Goal: Information Seeking & Learning: Compare options

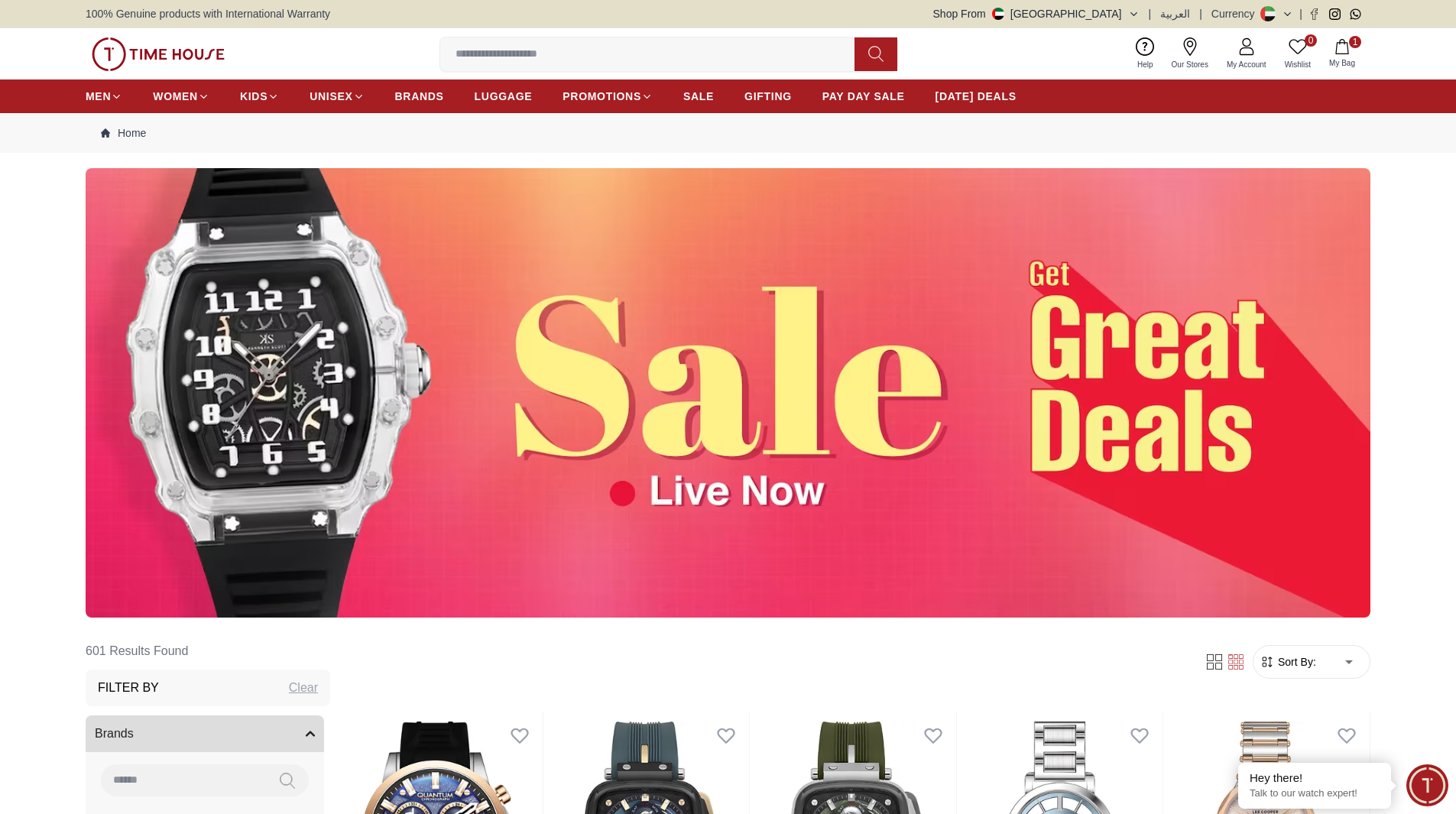
click at [178, 46] on img at bounding box center [158, 54] width 133 height 34
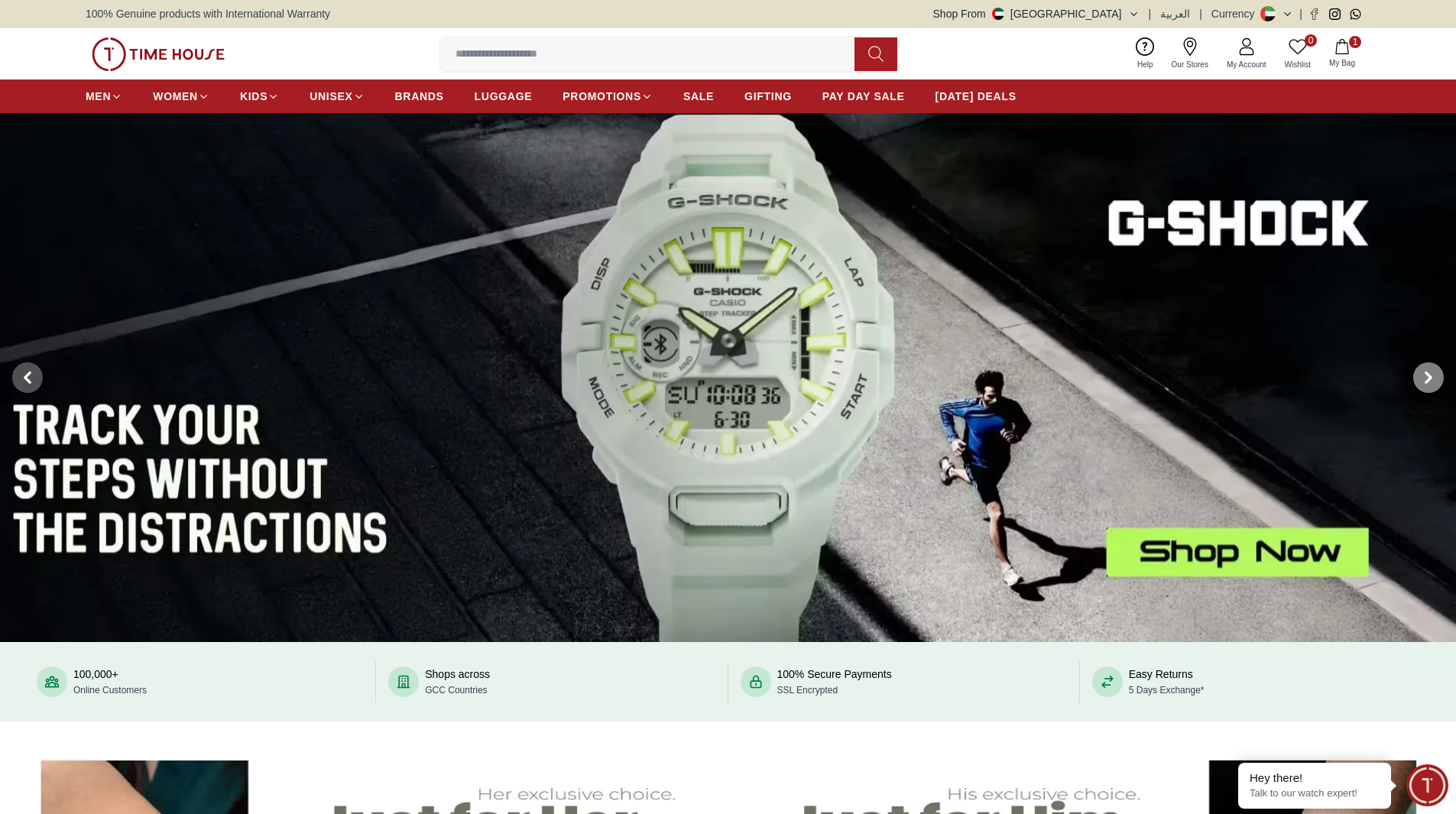
click at [1428, 385] on span at bounding box center [1428, 378] width 31 height 31
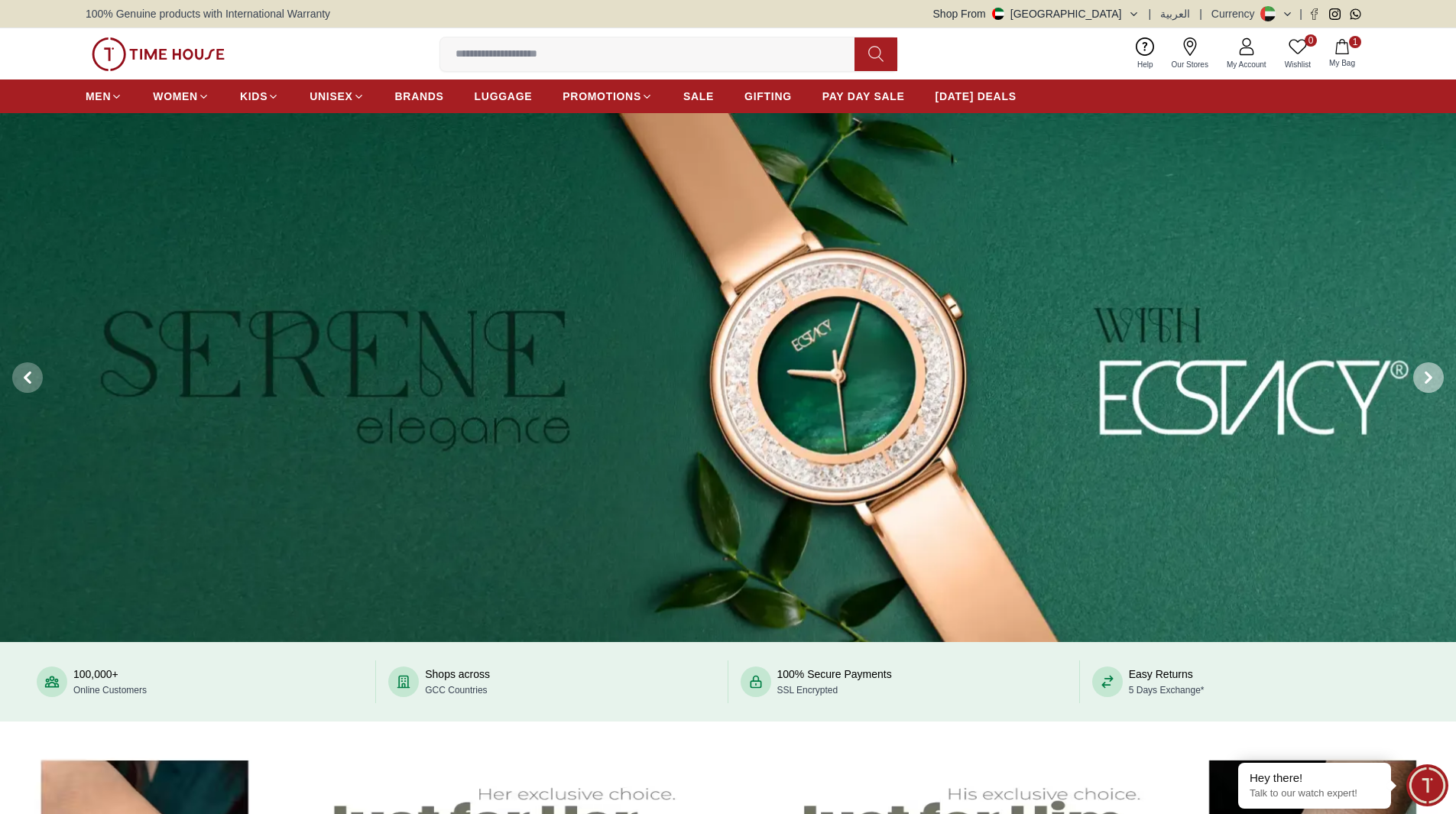
click at [1428, 385] on span at bounding box center [1428, 378] width 31 height 31
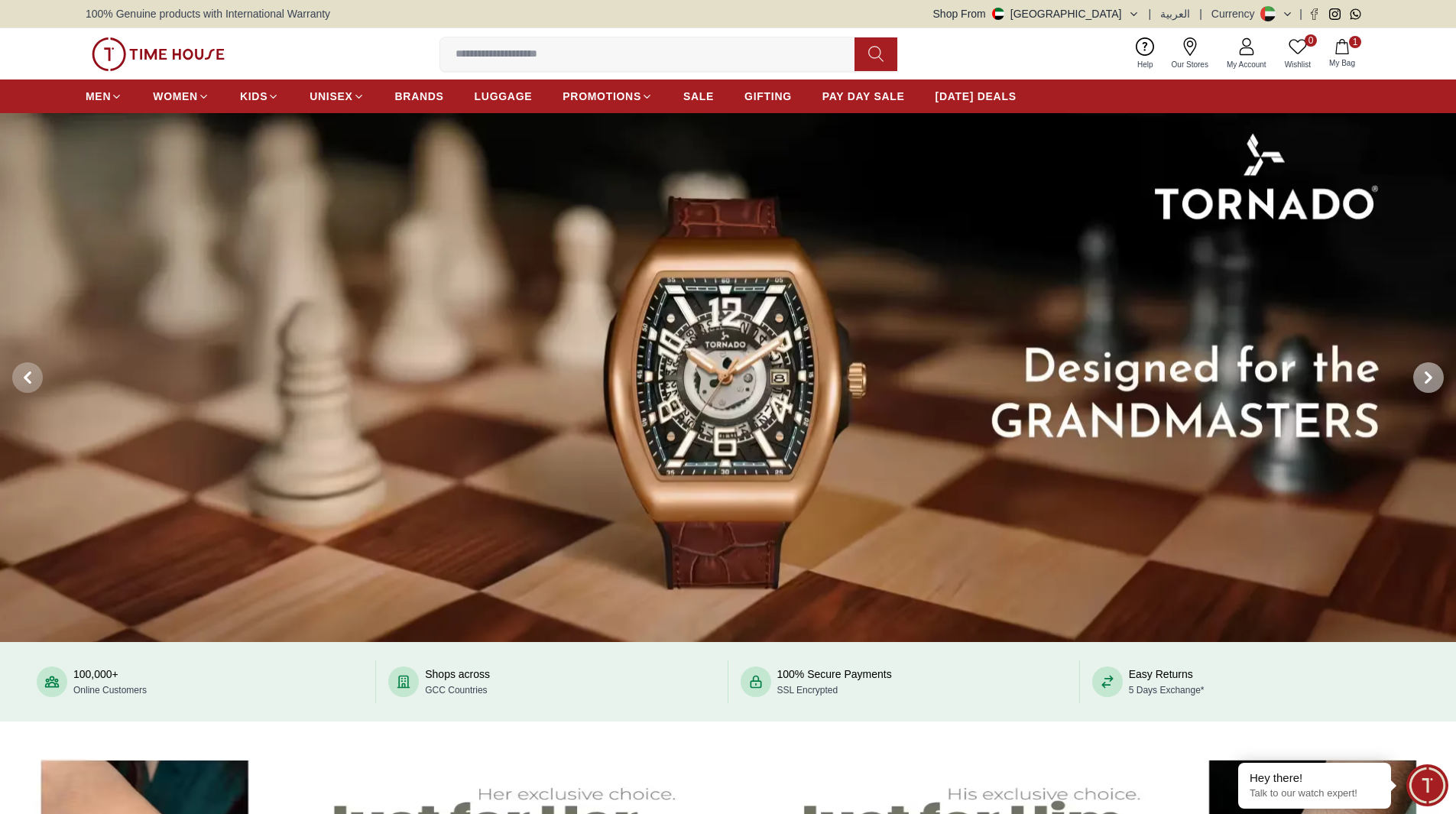
click at [1428, 385] on span at bounding box center [1428, 378] width 31 height 31
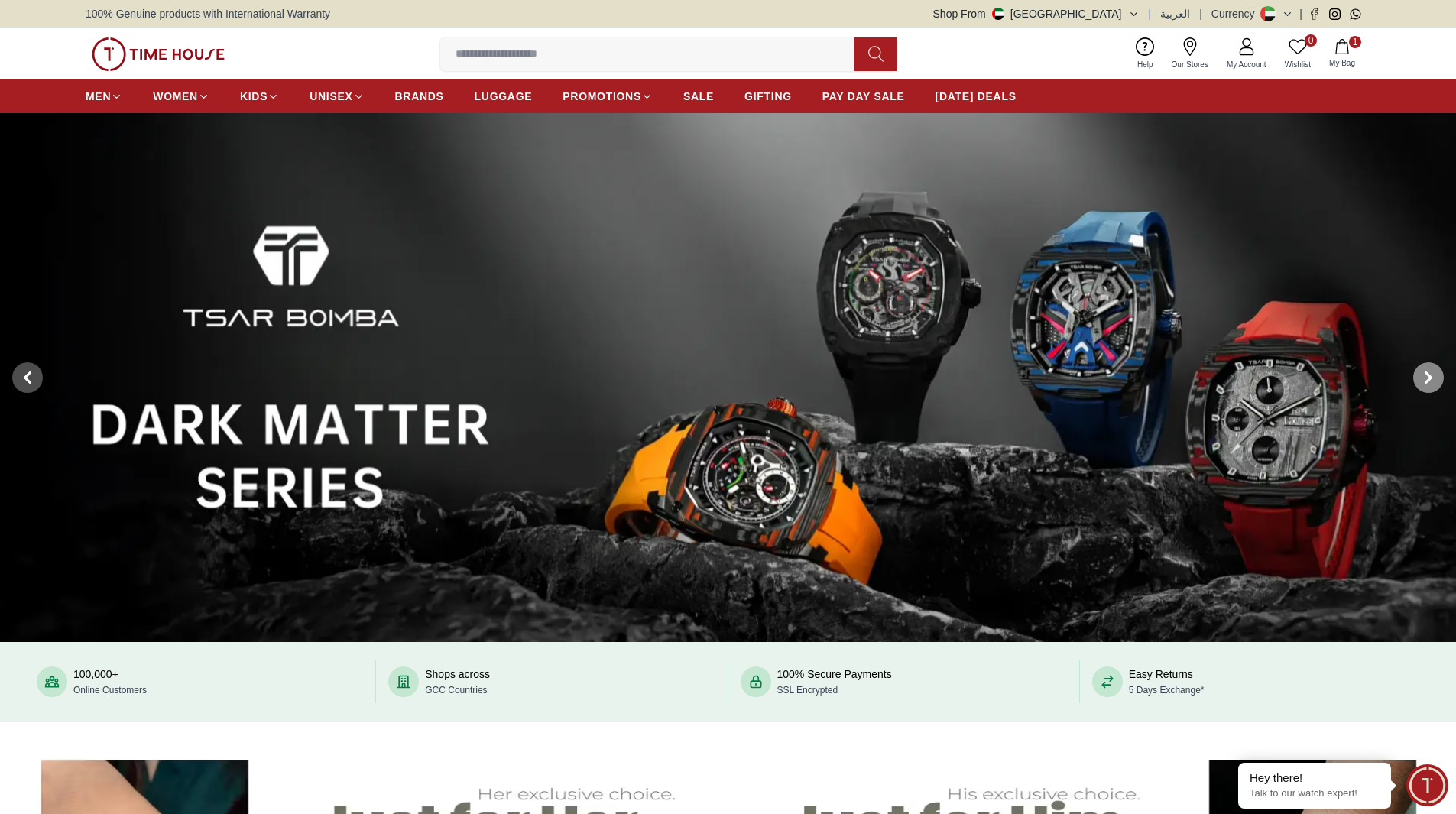
click at [1428, 385] on span at bounding box center [1428, 378] width 31 height 31
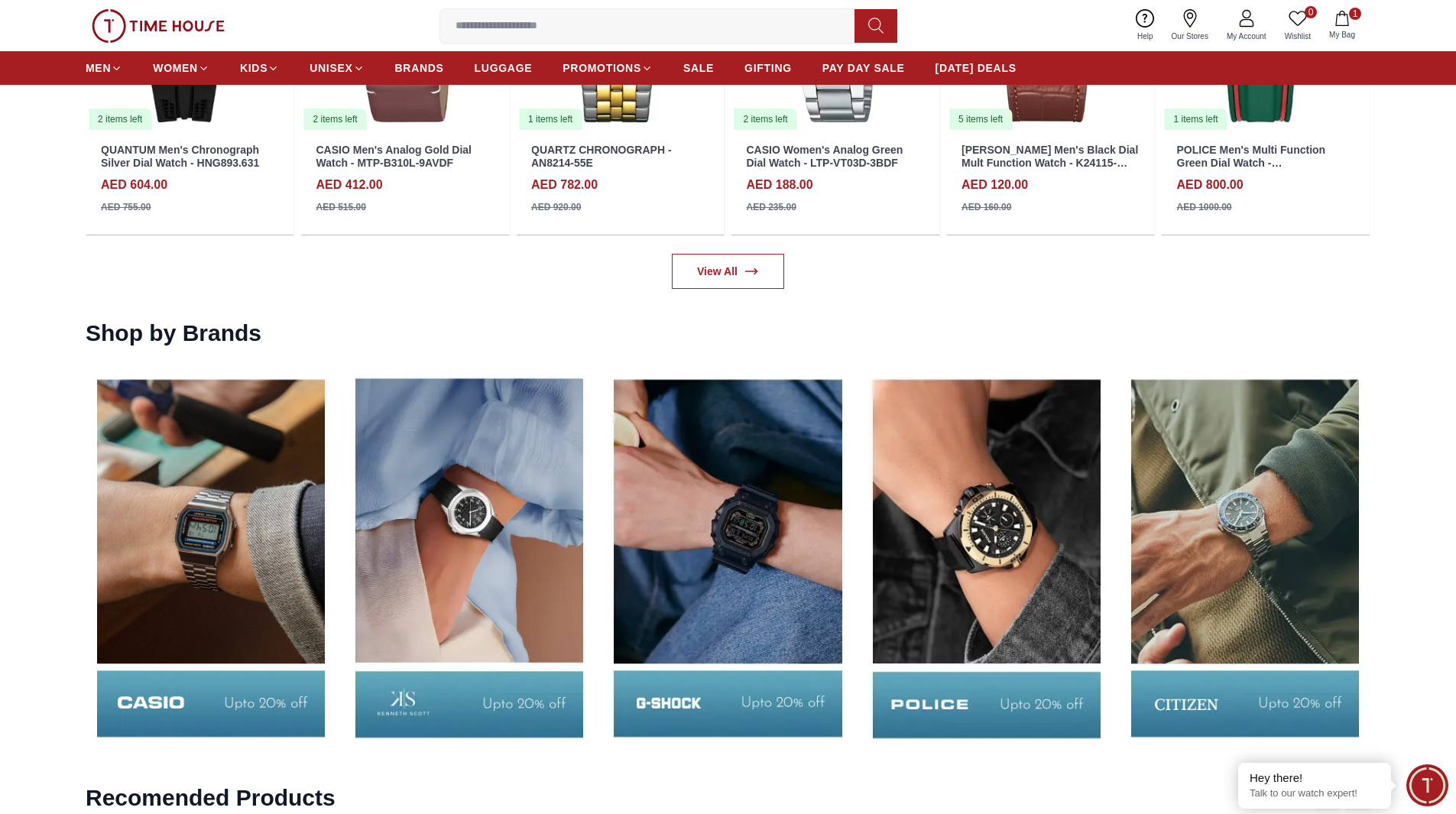
scroll to position [2446, 0]
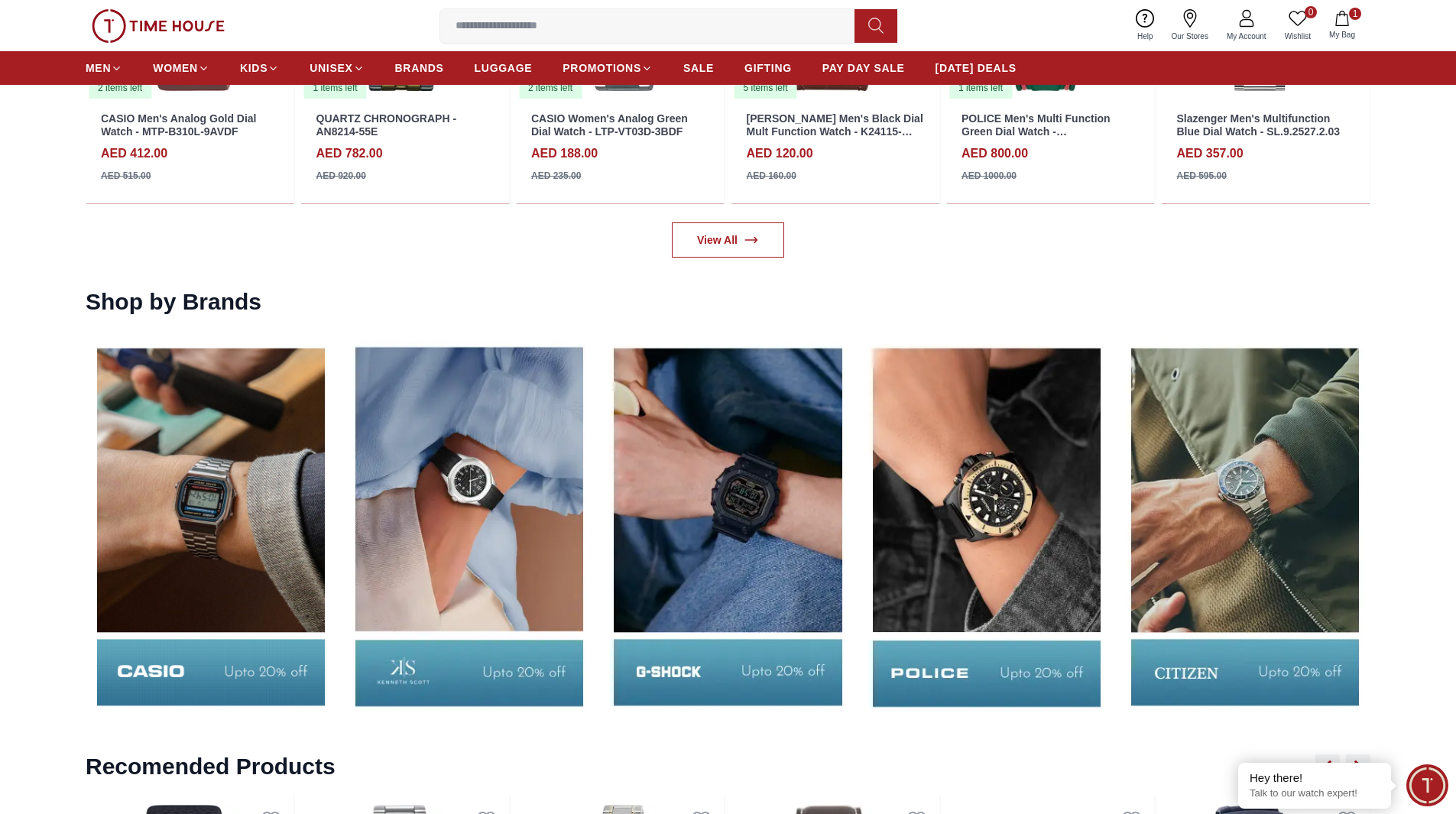
click at [764, 554] on img at bounding box center [728, 527] width 251 height 392
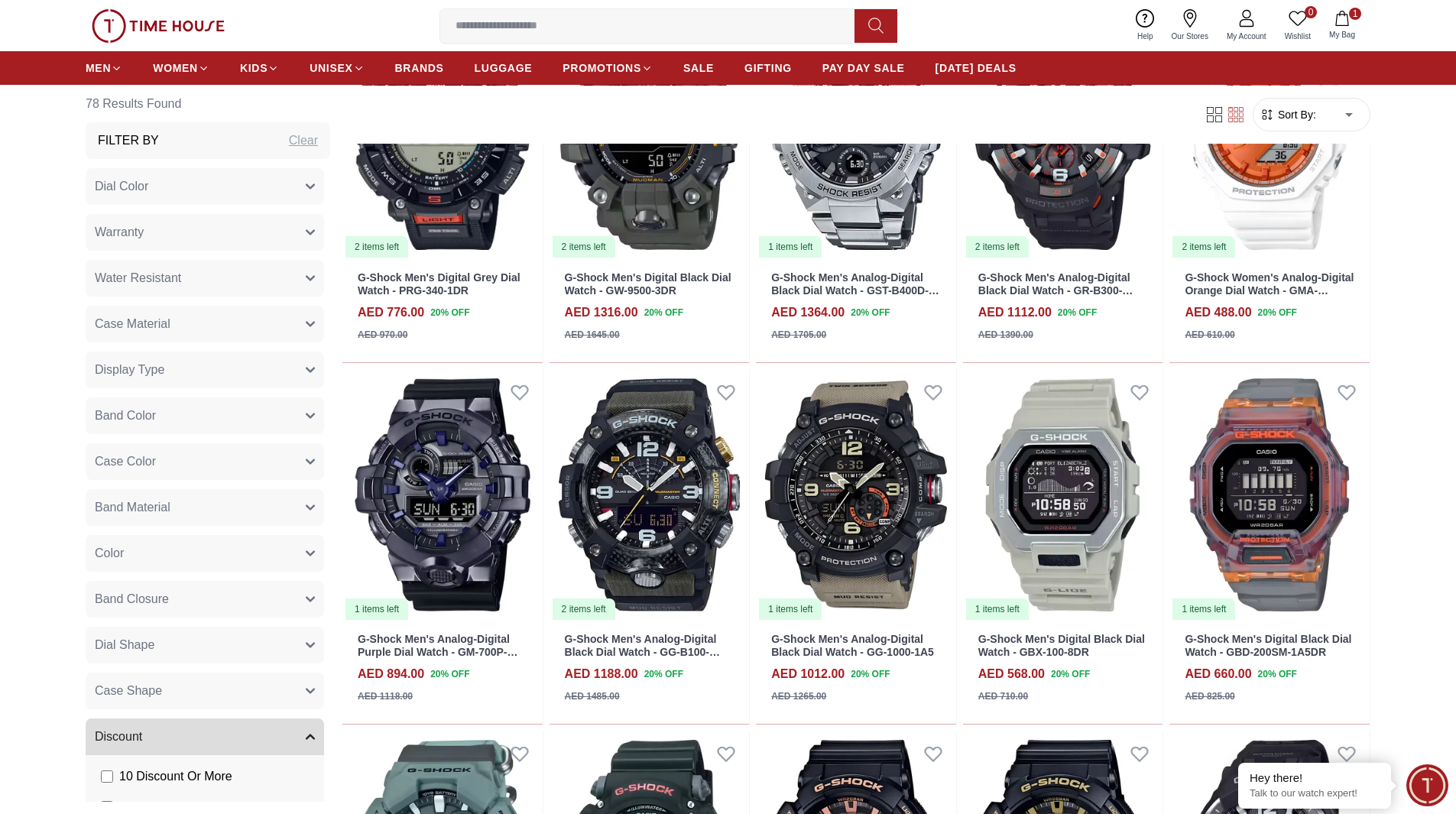
scroll to position [917, 0]
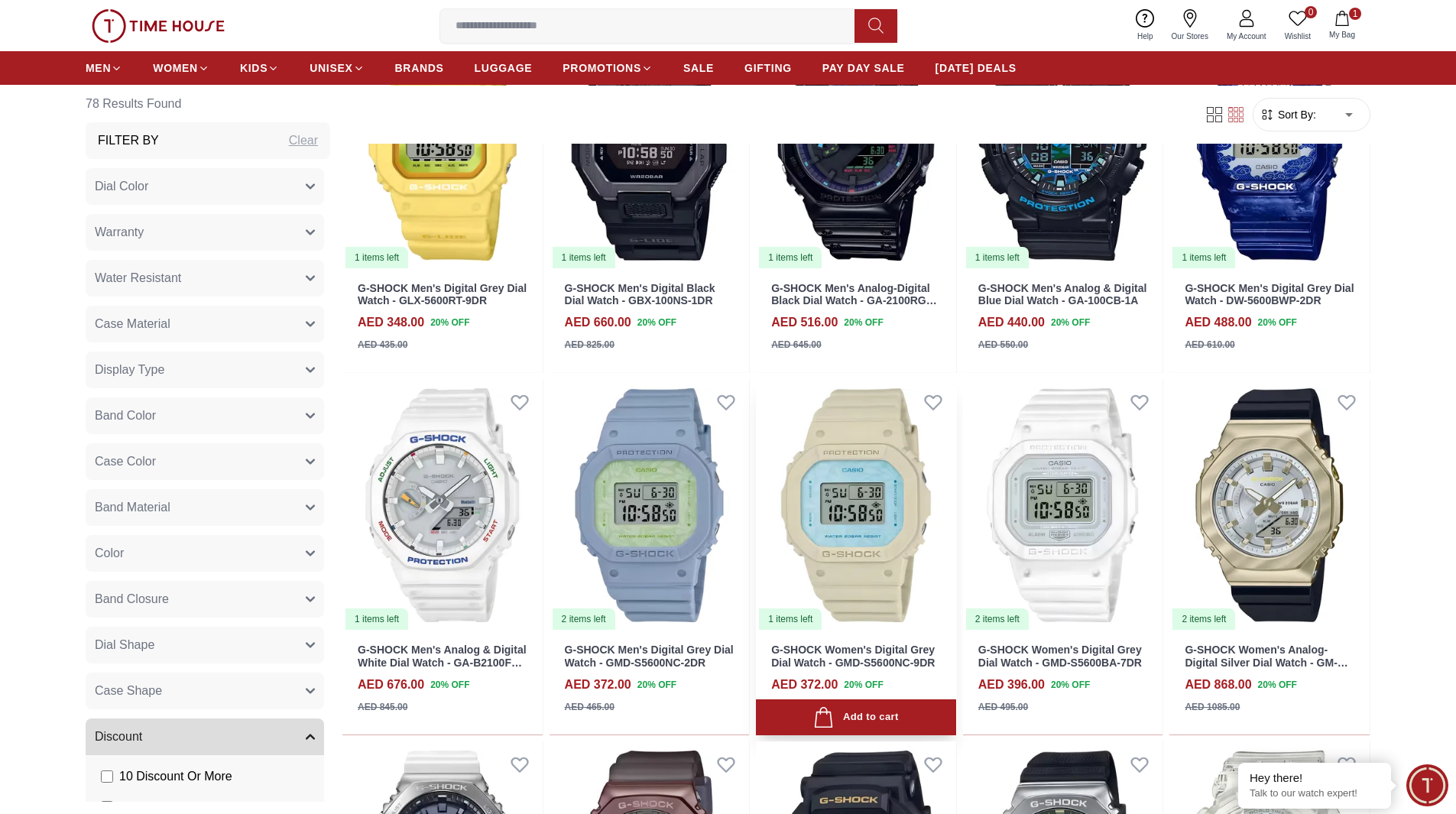
scroll to position [2904, 0]
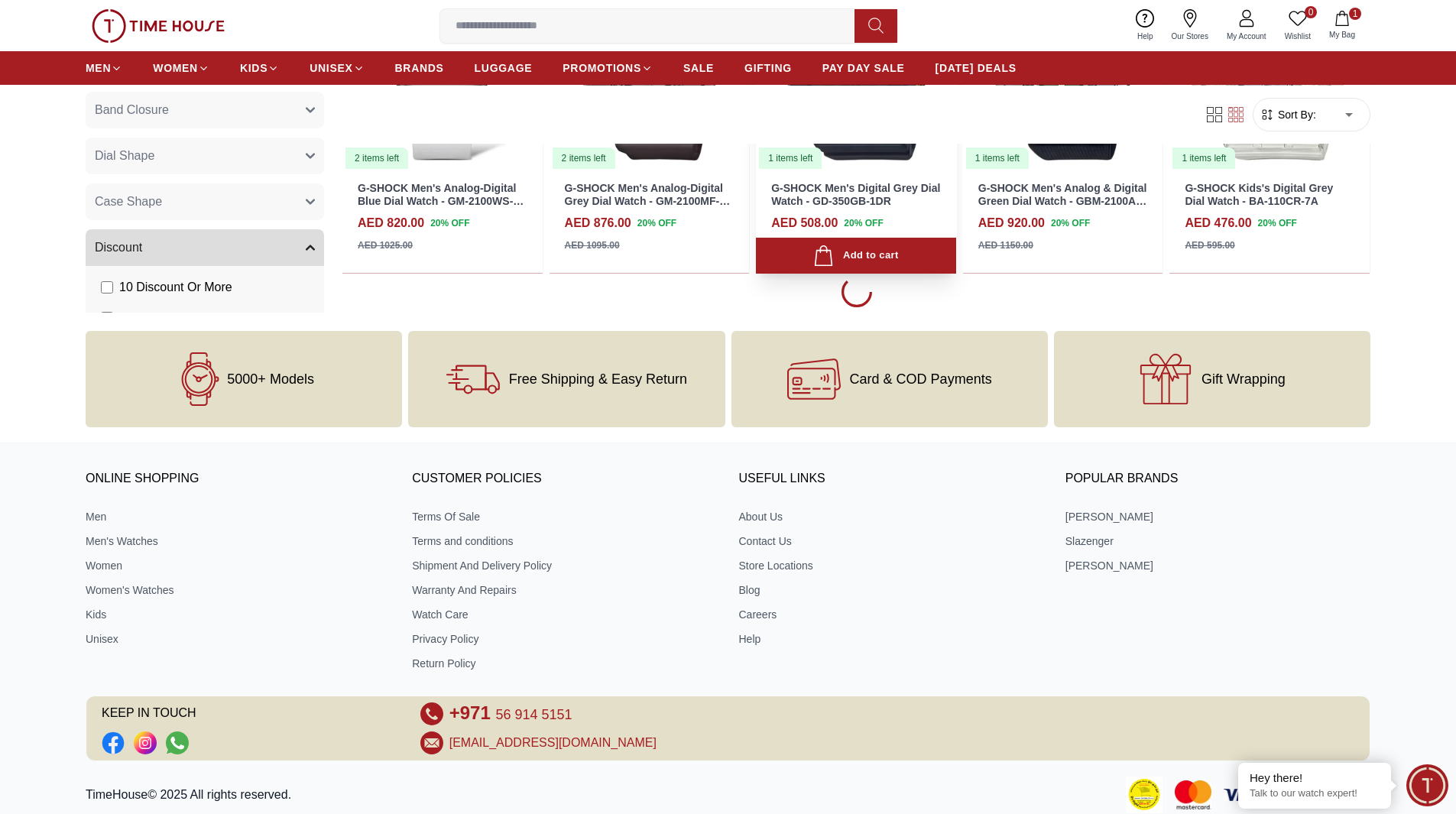
scroll to position [3516, 0]
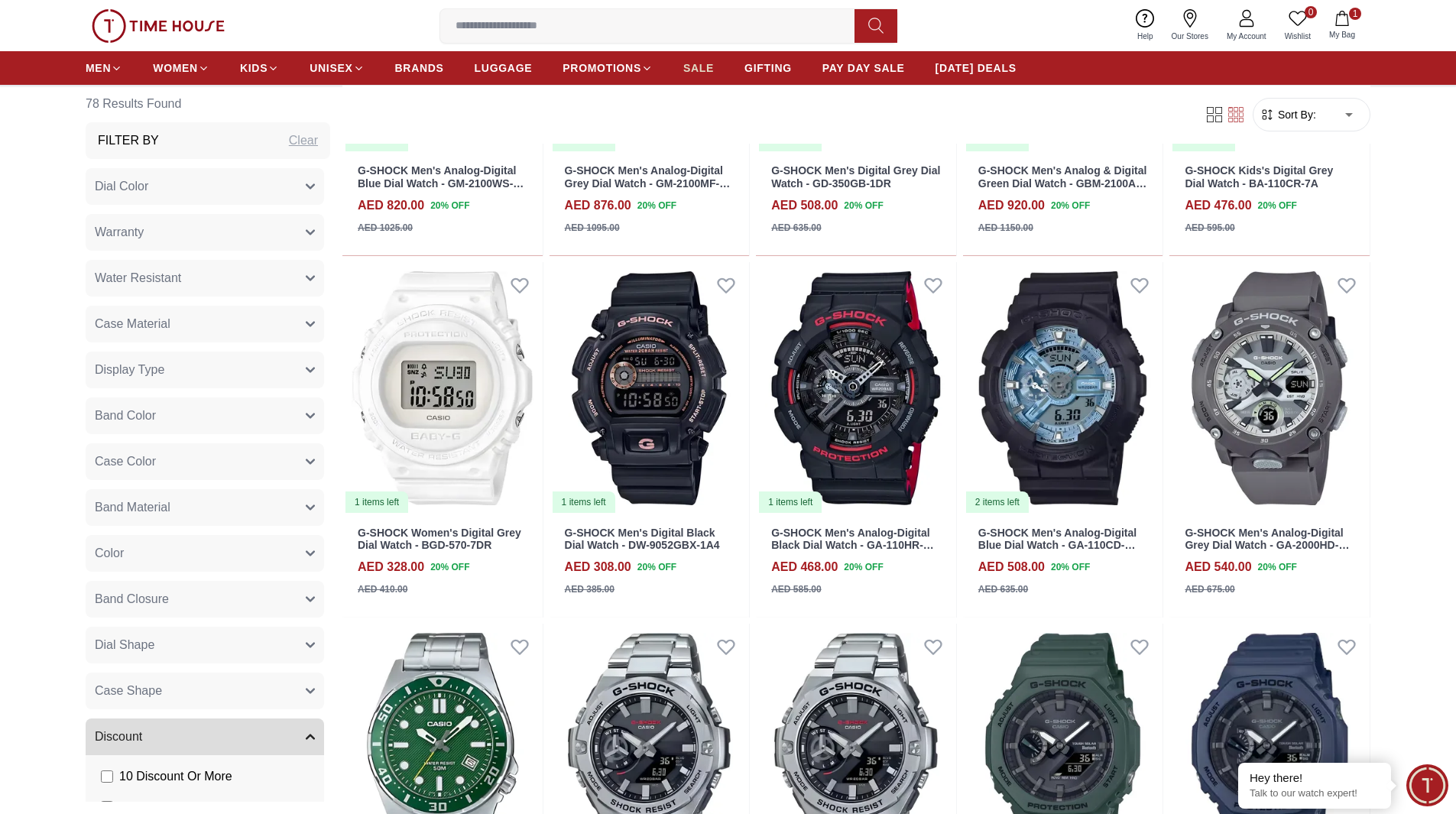
click at [684, 72] on span "SALE" at bounding box center [699, 68] width 31 height 15
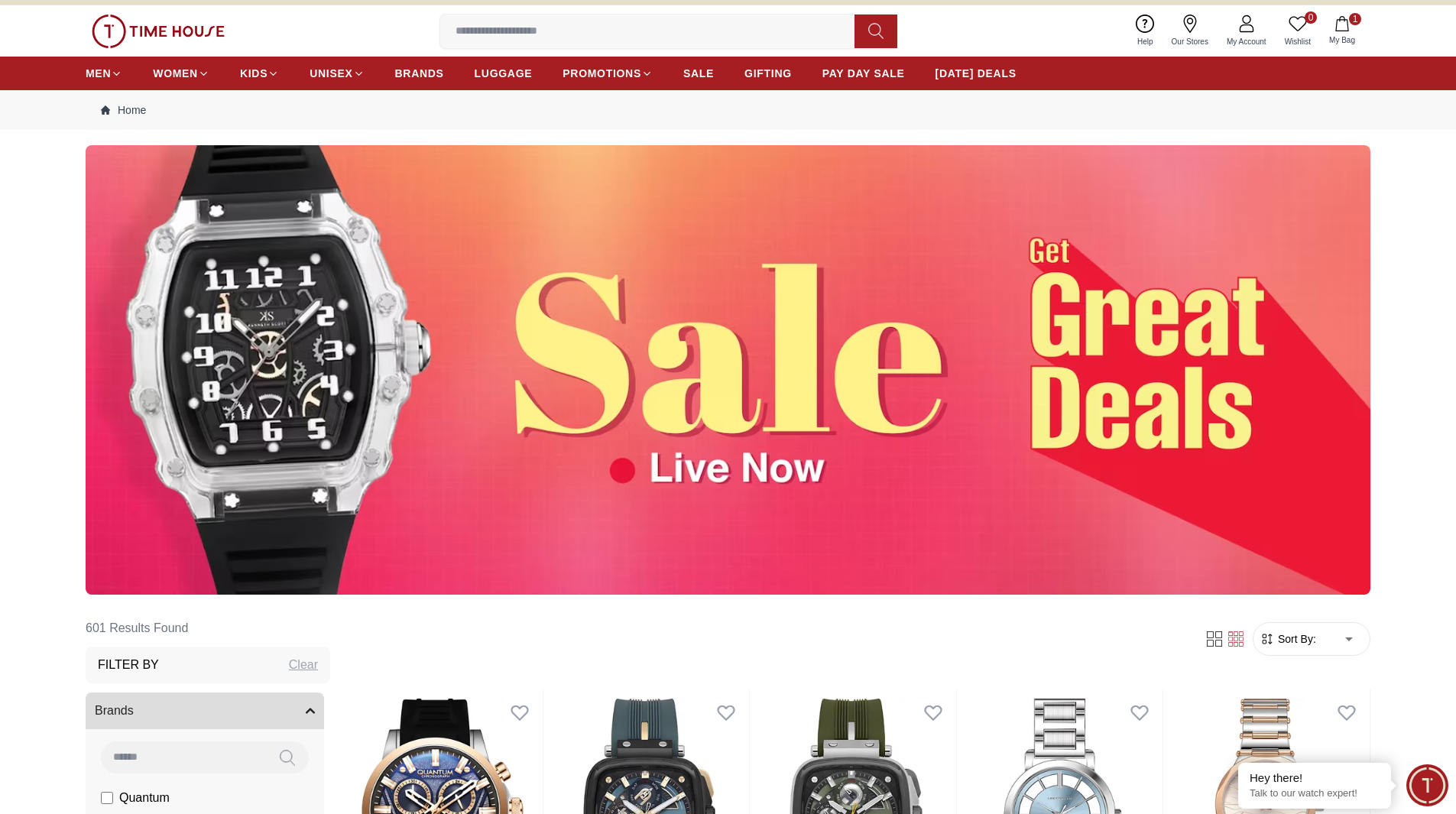
scroll to position [535, 0]
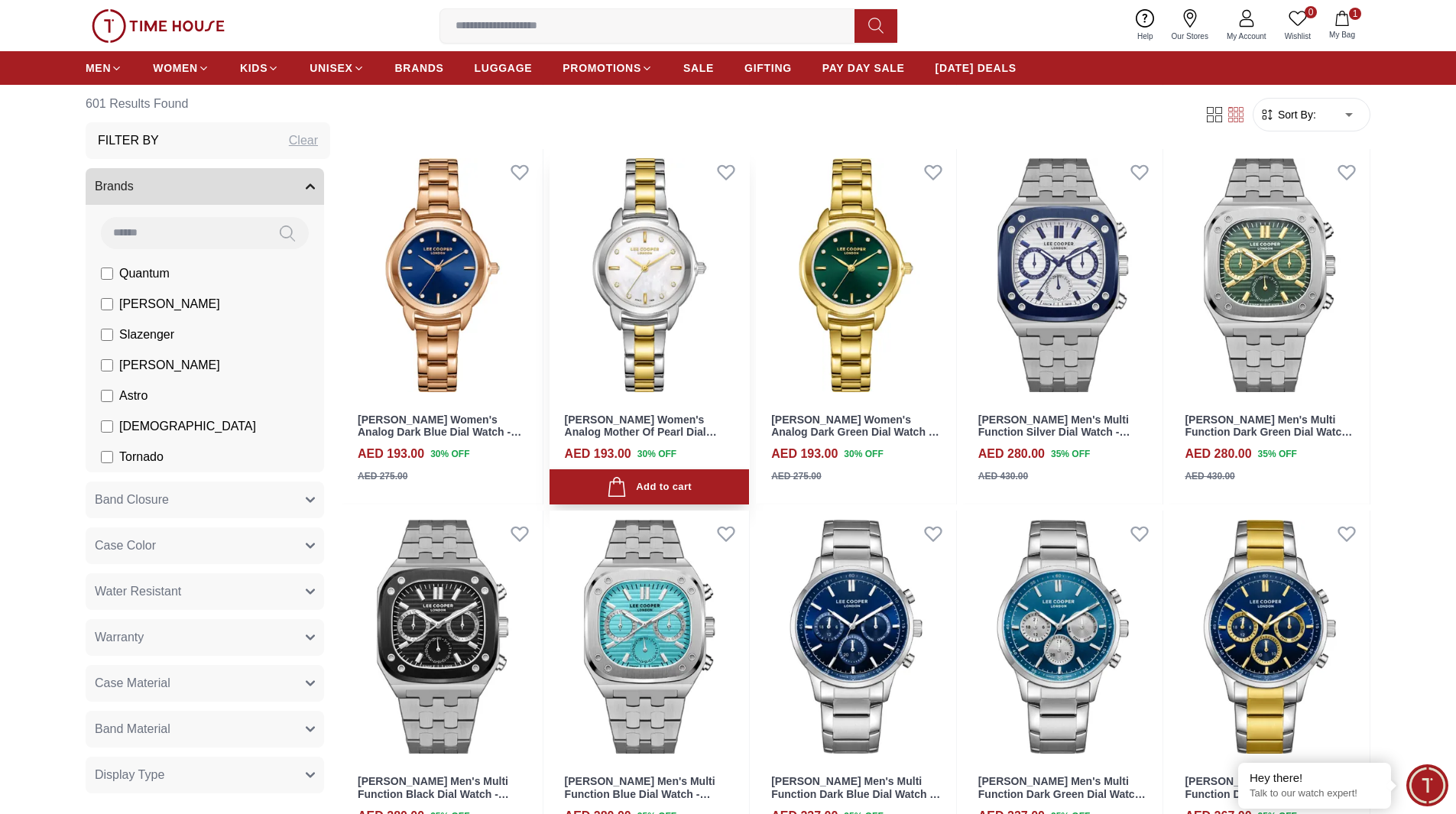
scroll to position [2446, 0]
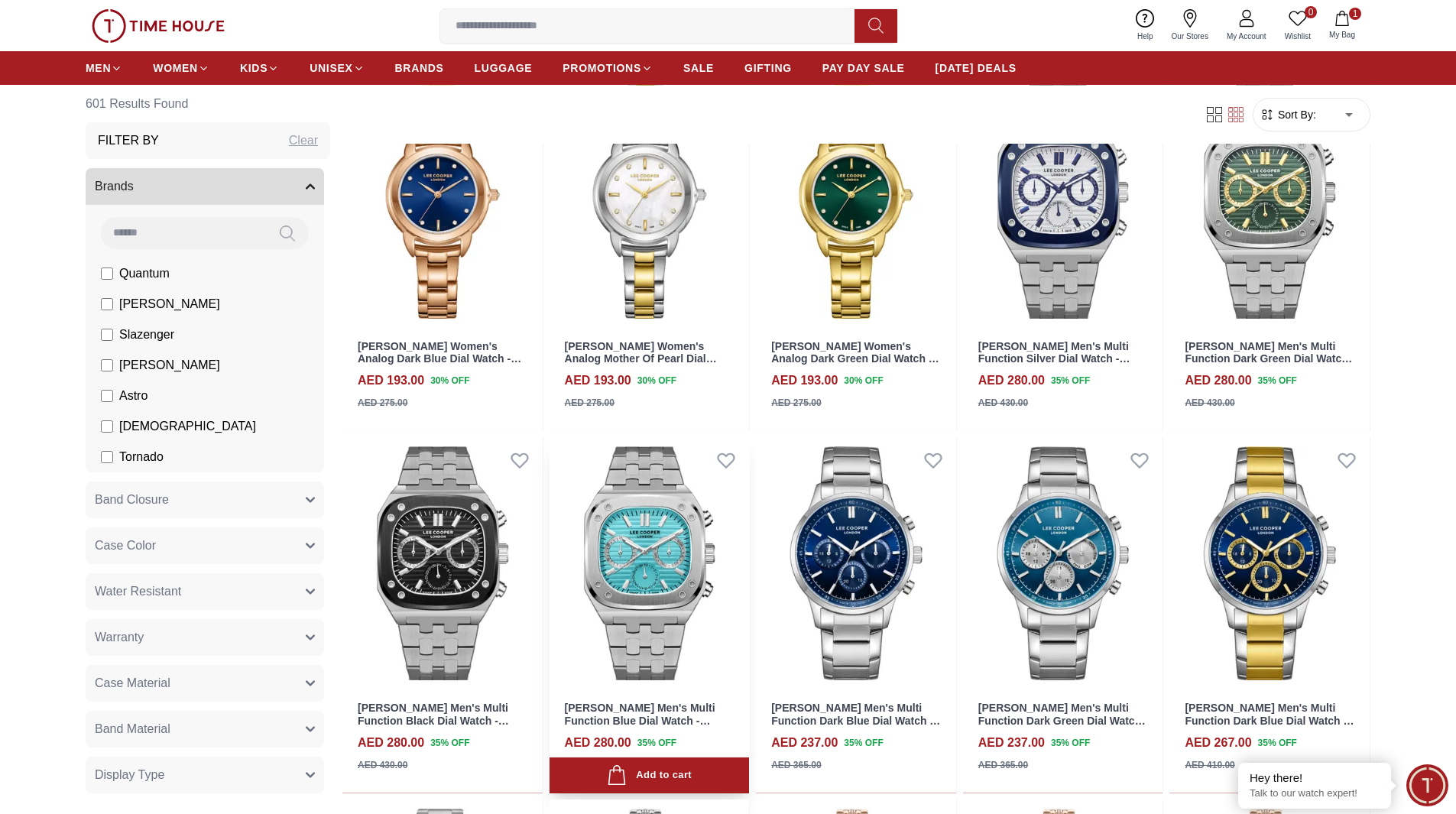
click at [622, 540] on img at bounding box center [650, 563] width 201 height 252
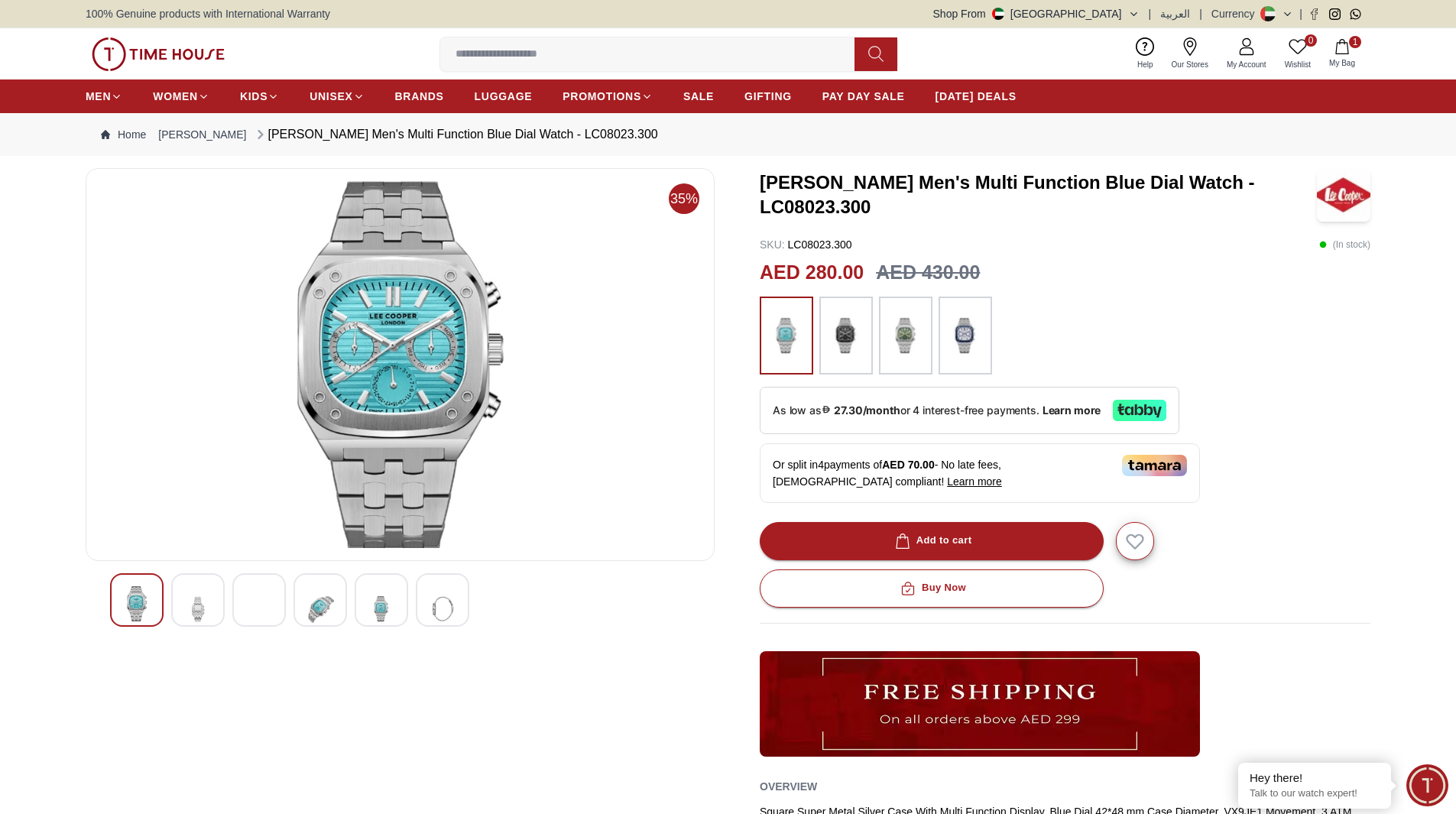
click at [201, 607] on img at bounding box center [197, 608] width 28 height 45
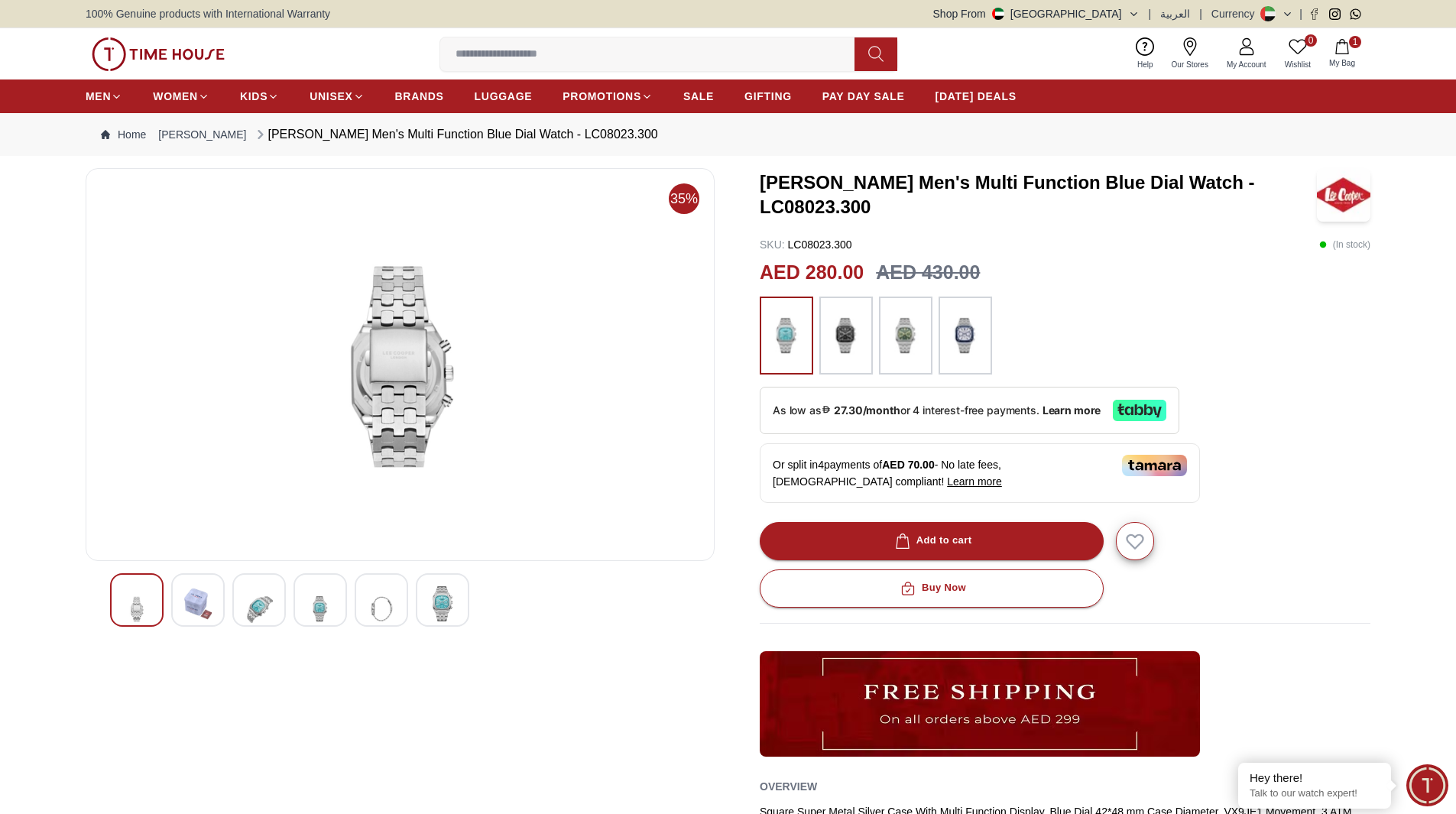
click at [334, 610] on div at bounding box center [320, 600] width 53 height 53
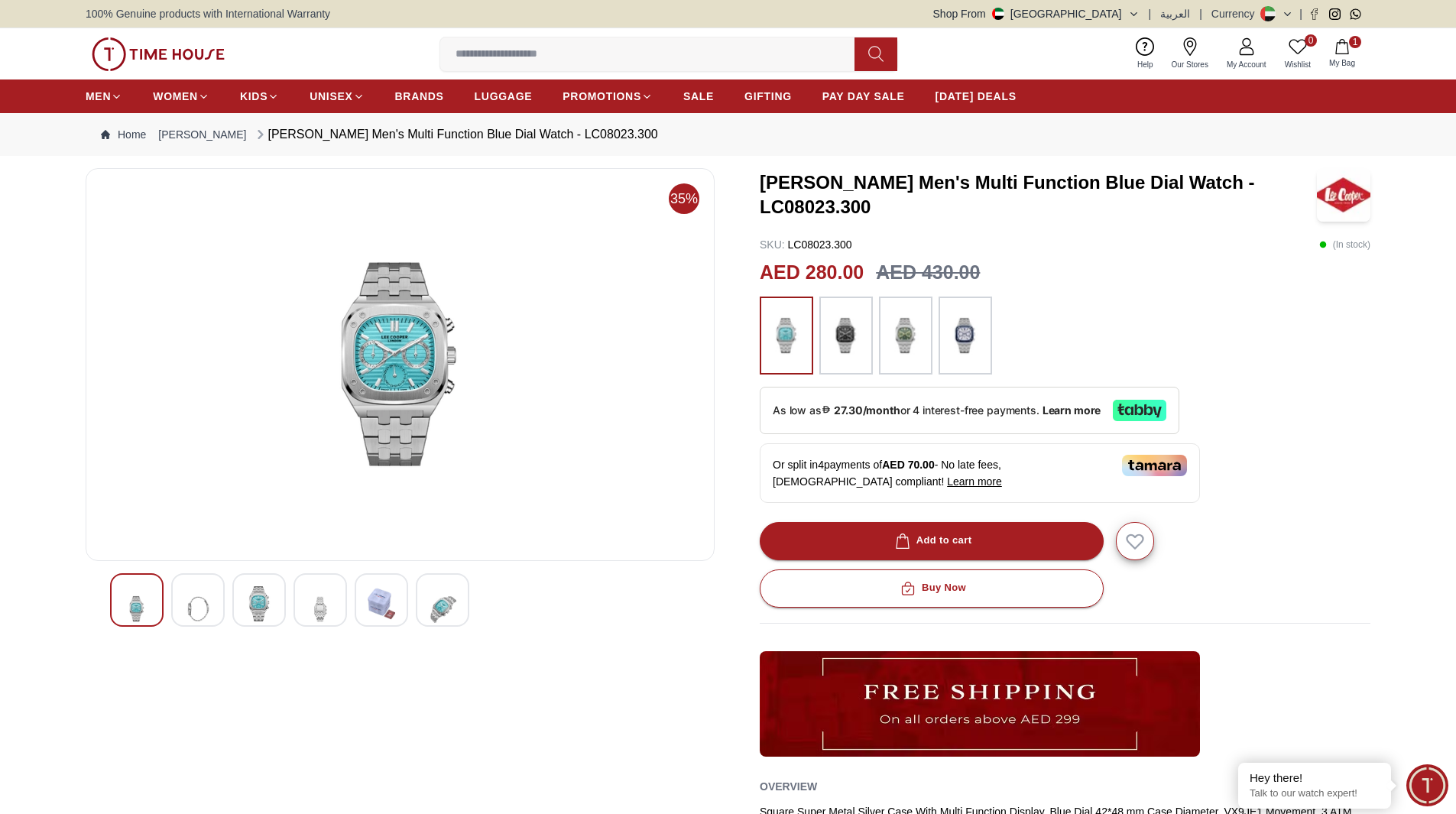
click at [414, 354] on img at bounding box center [400, 364] width 603 height 366
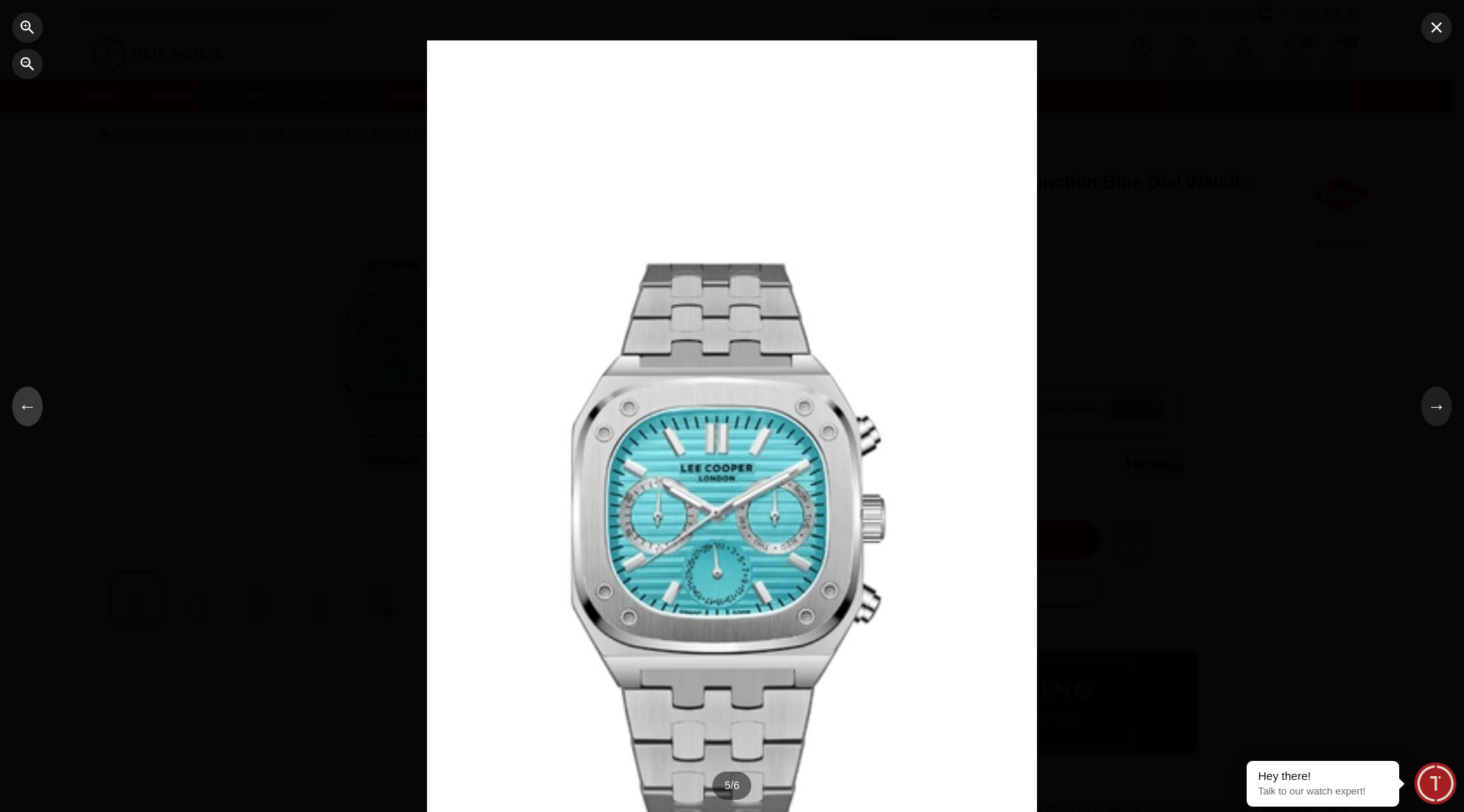
click at [27, 406] on button "←" at bounding box center [27, 406] width 31 height 40
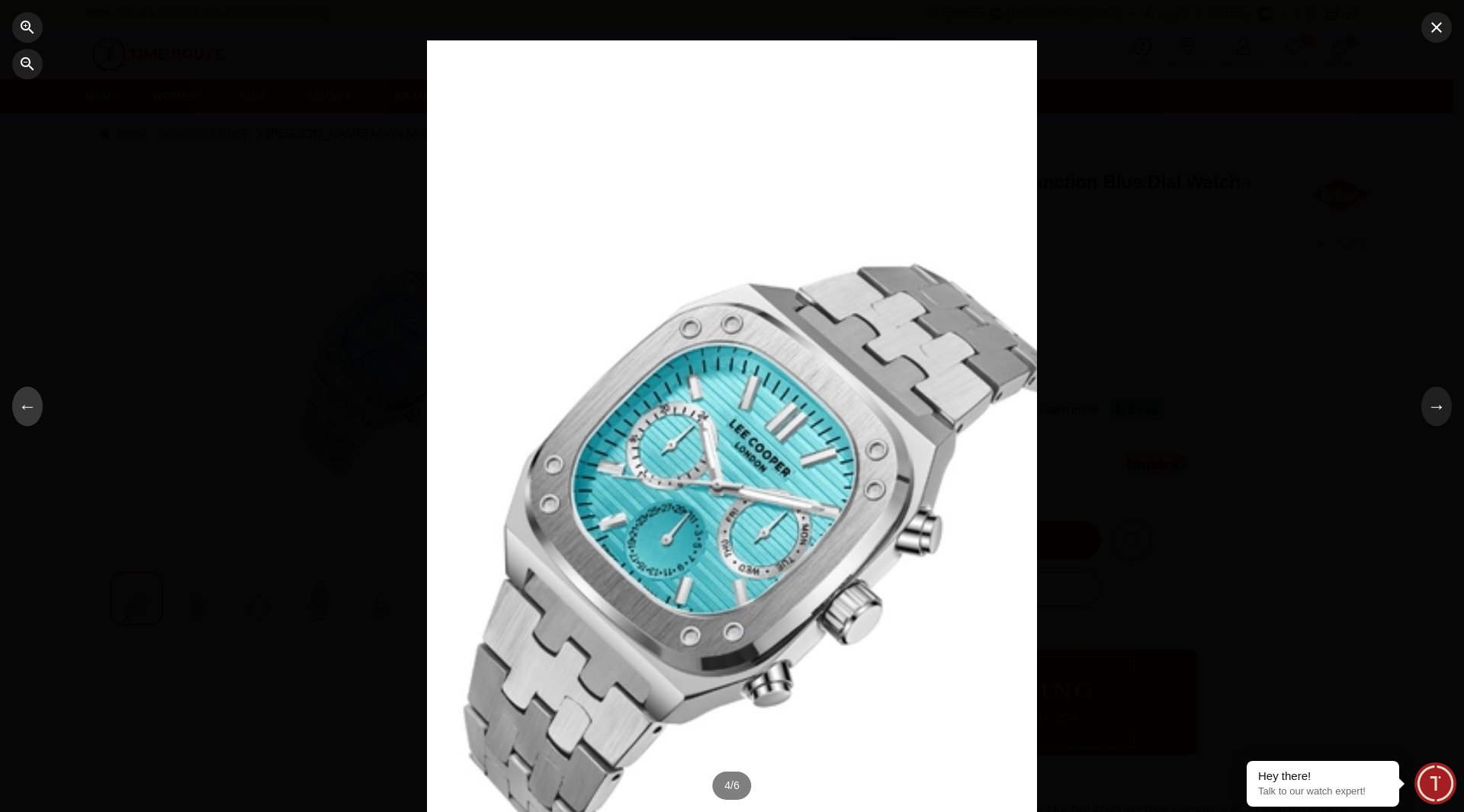
click at [27, 406] on button "←" at bounding box center [27, 406] width 31 height 40
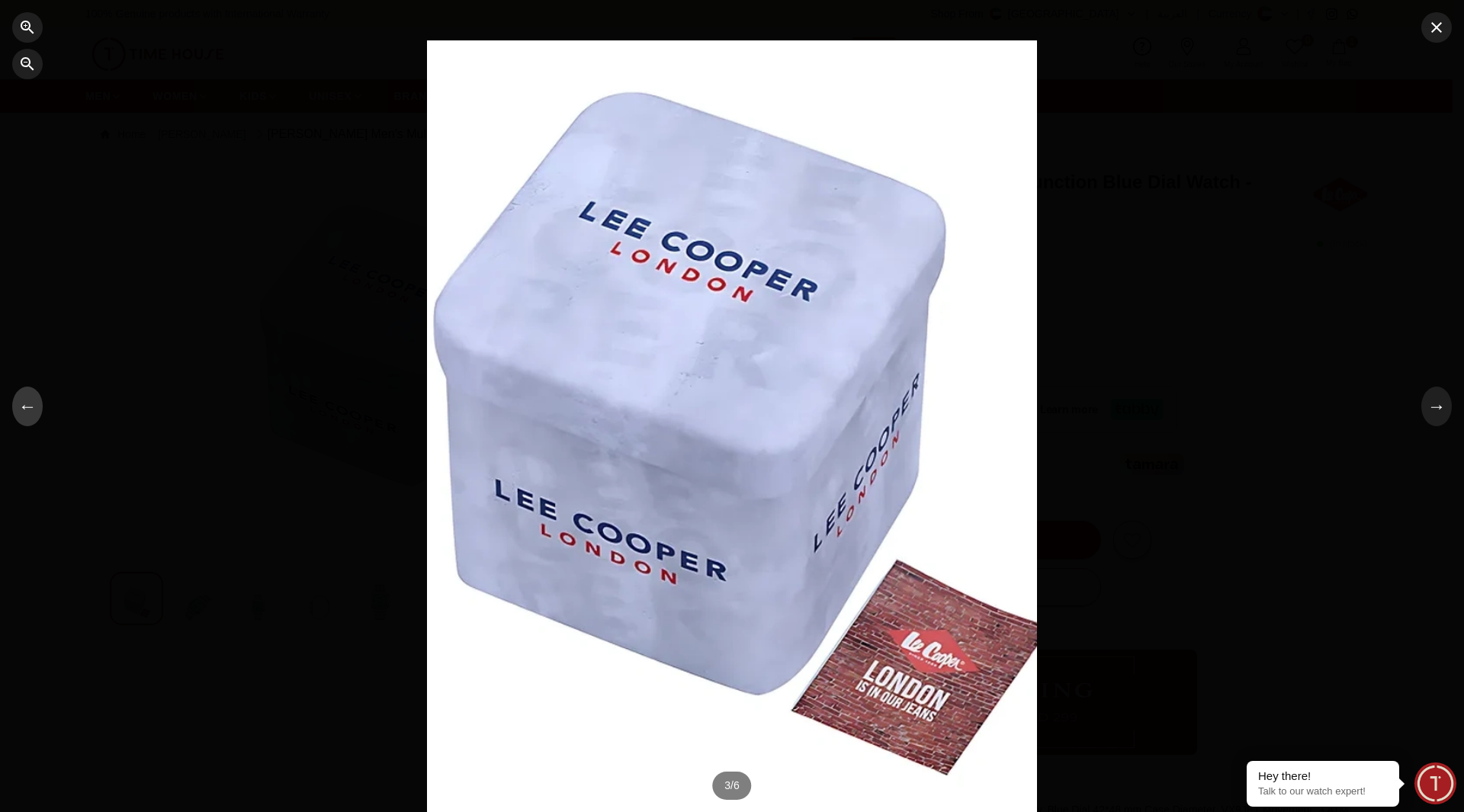
click at [27, 406] on button "←" at bounding box center [27, 406] width 31 height 40
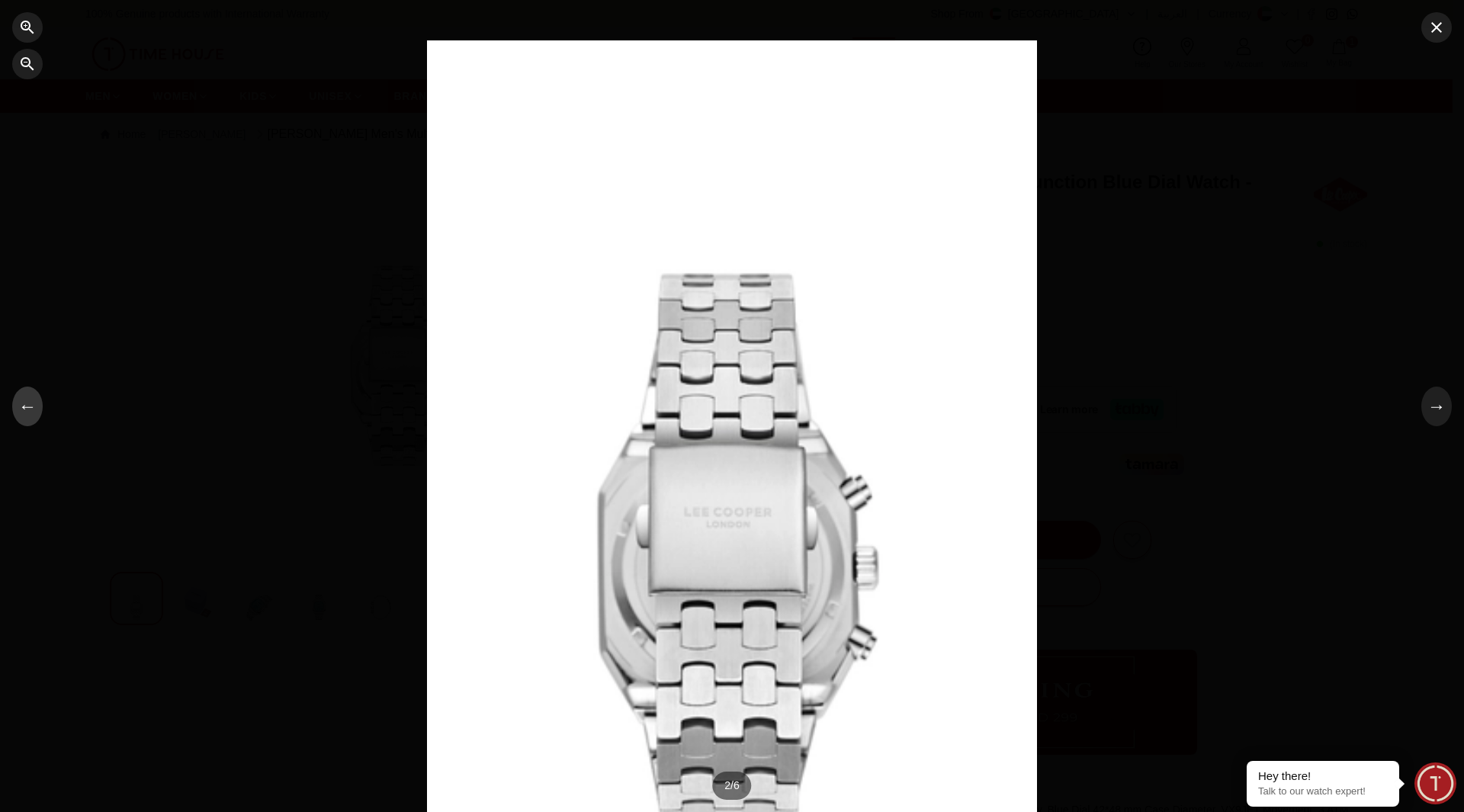
click at [27, 406] on button "←" at bounding box center [27, 406] width 31 height 40
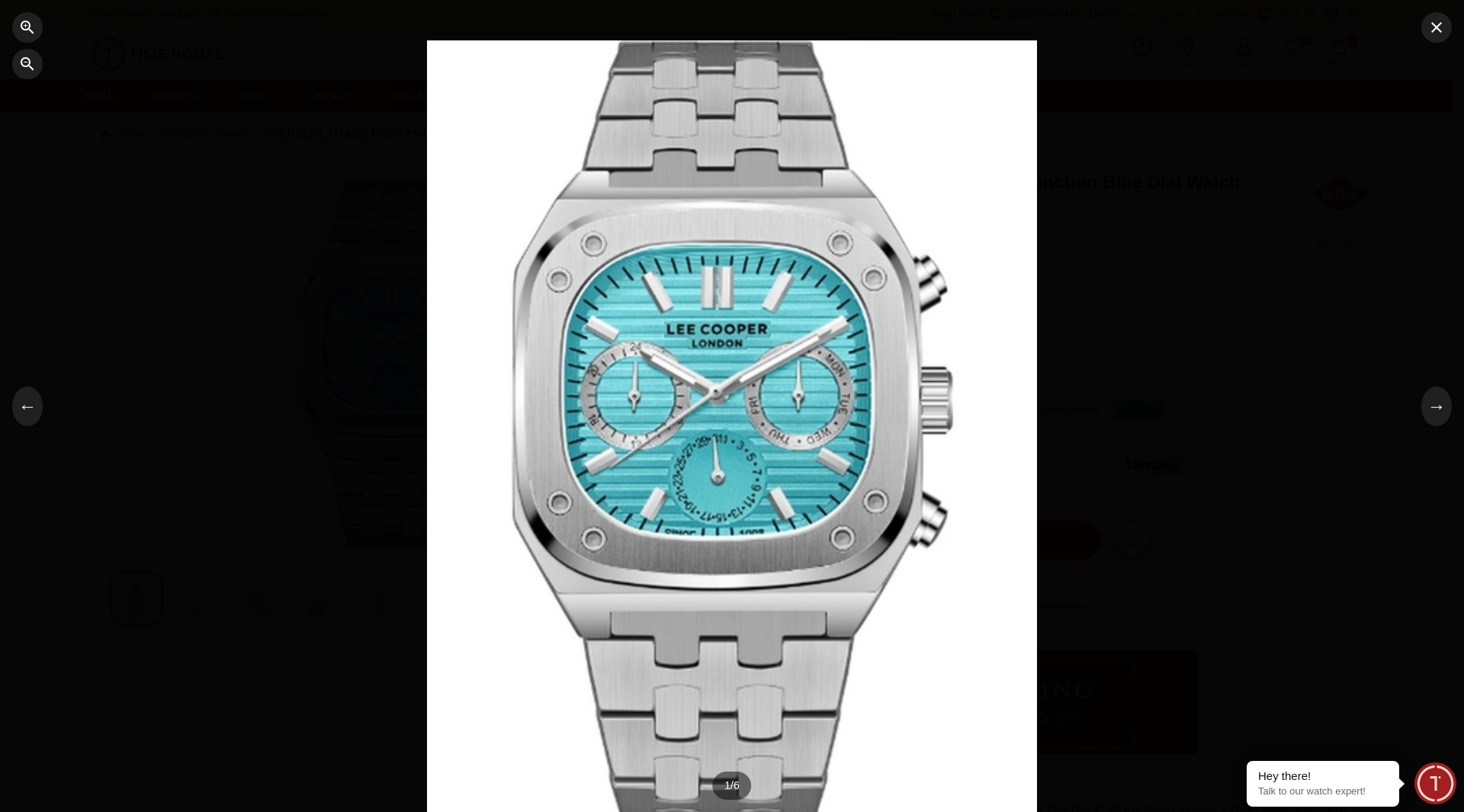
click at [1439, 48] on div at bounding box center [732, 406] width 1464 height 812
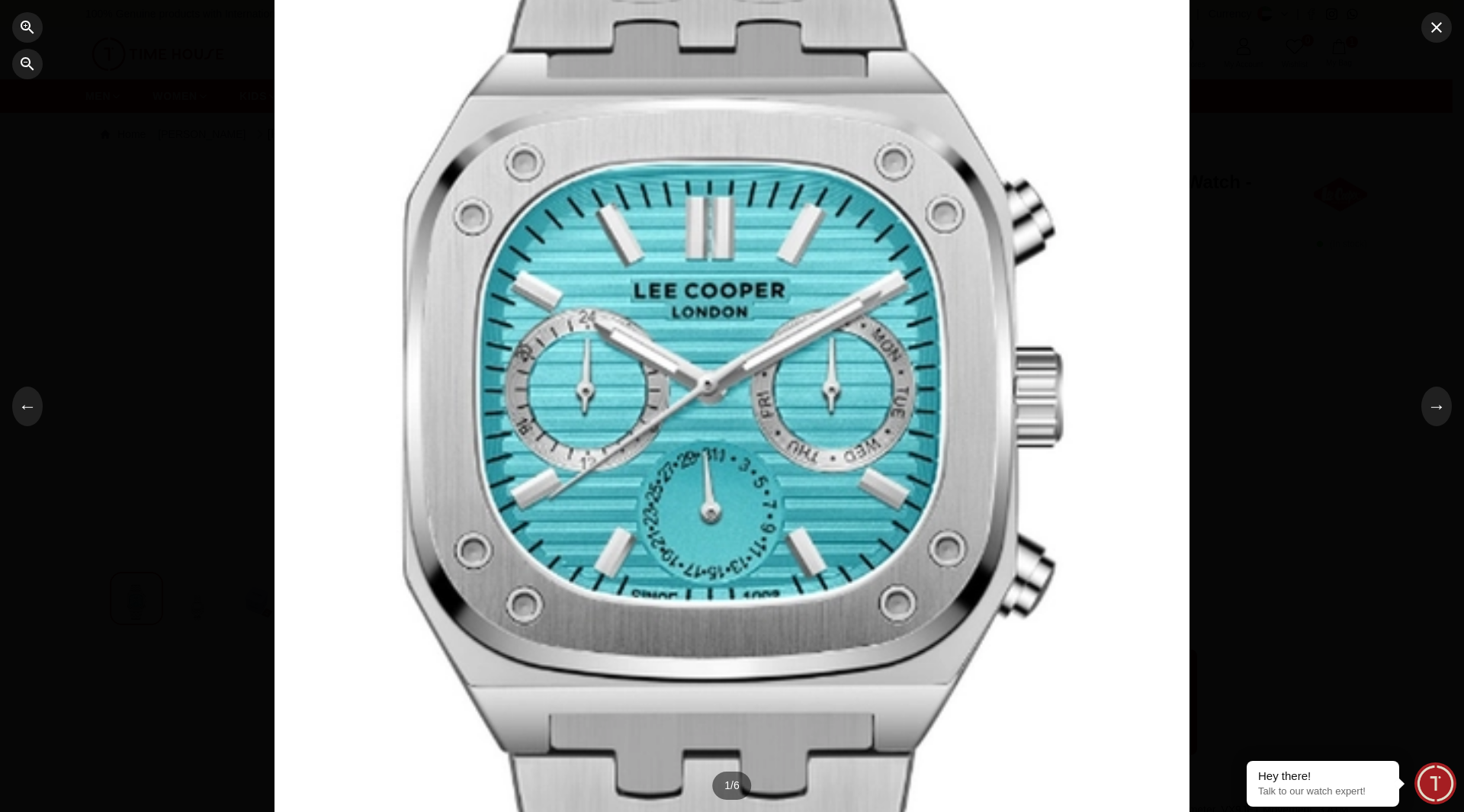
click at [1440, 43] on div at bounding box center [732, 406] width 1464 height 812
click at [1440, 31] on icon "button" at bounding box center [1437, 27] width 11 height 11
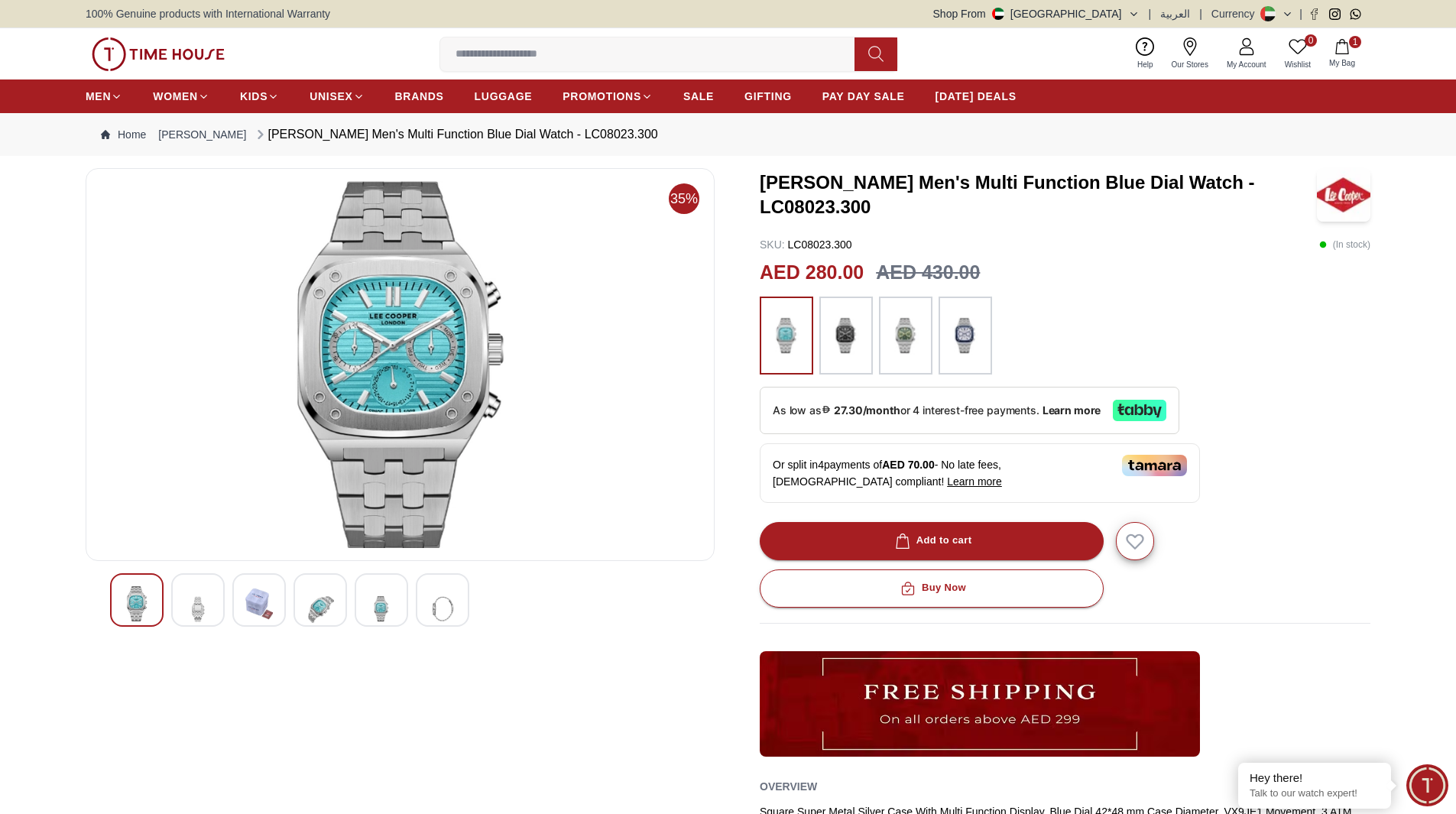
click at [826, 359] on div at bounding box center [846, 335] width 53 height 78
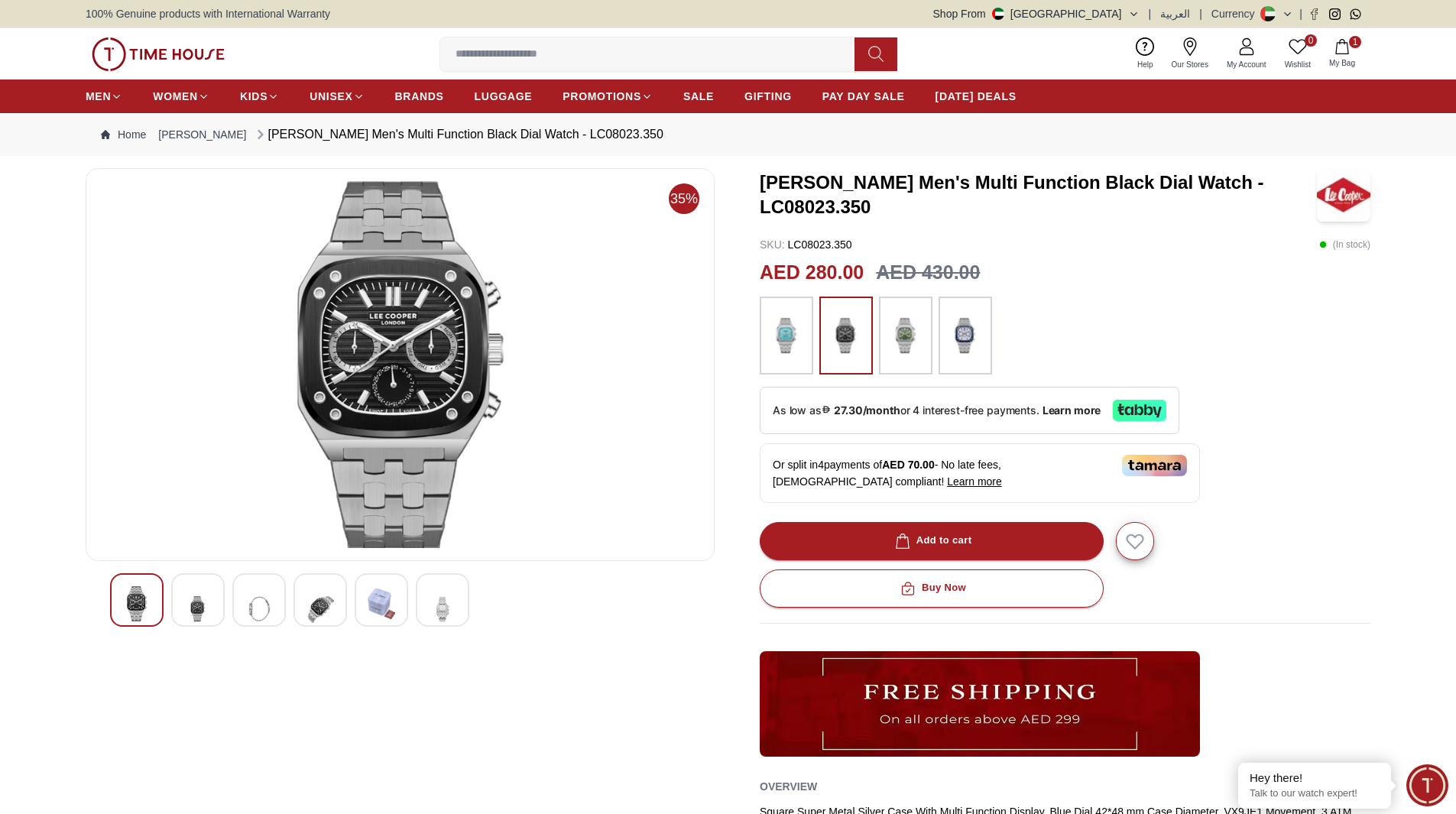
click at [885, 349] on div at bounding box center [906, 335] width 53 height 78
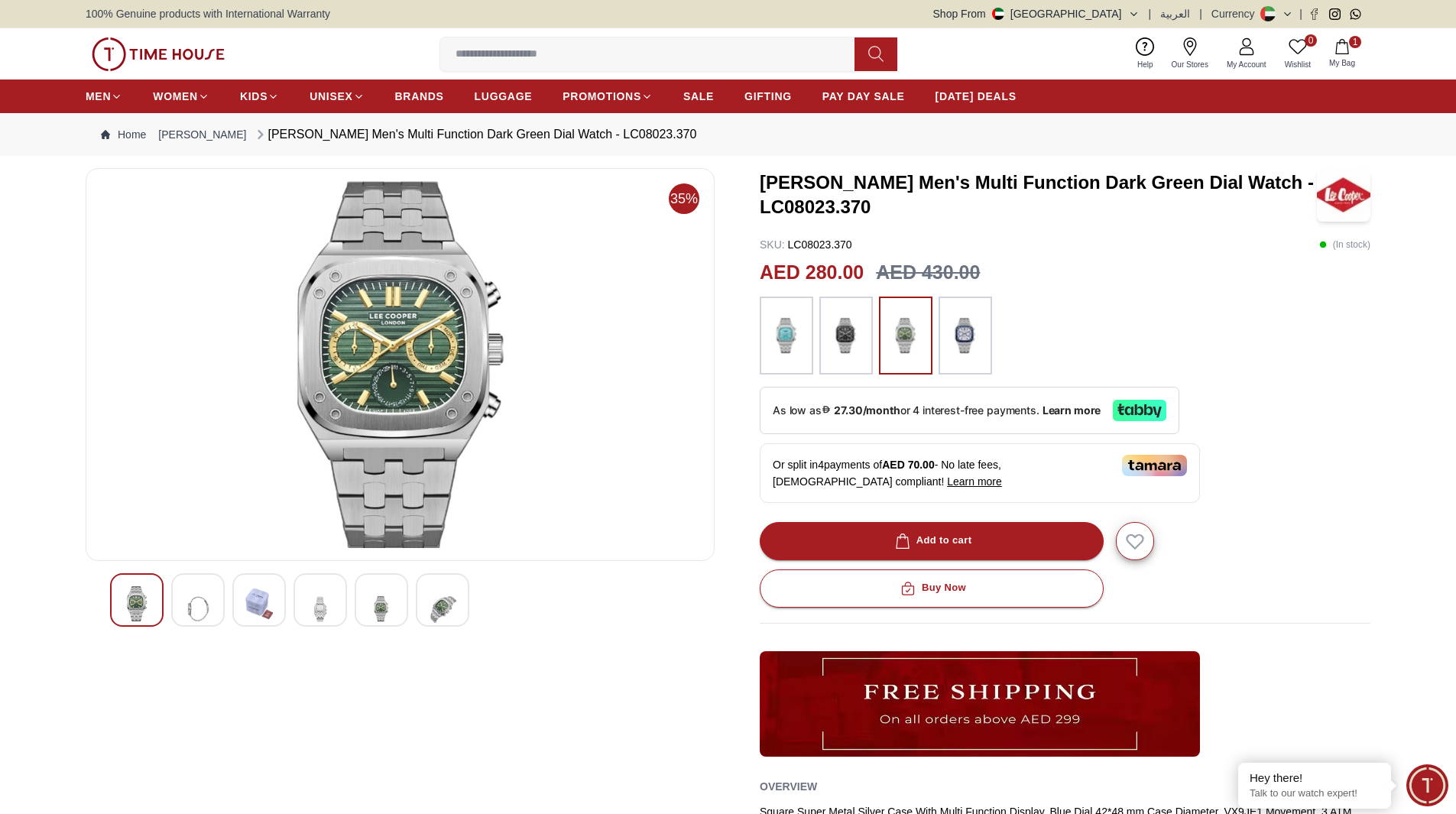
click at [975, 339] on img at bounding box center [965, 336] width 39 height 63
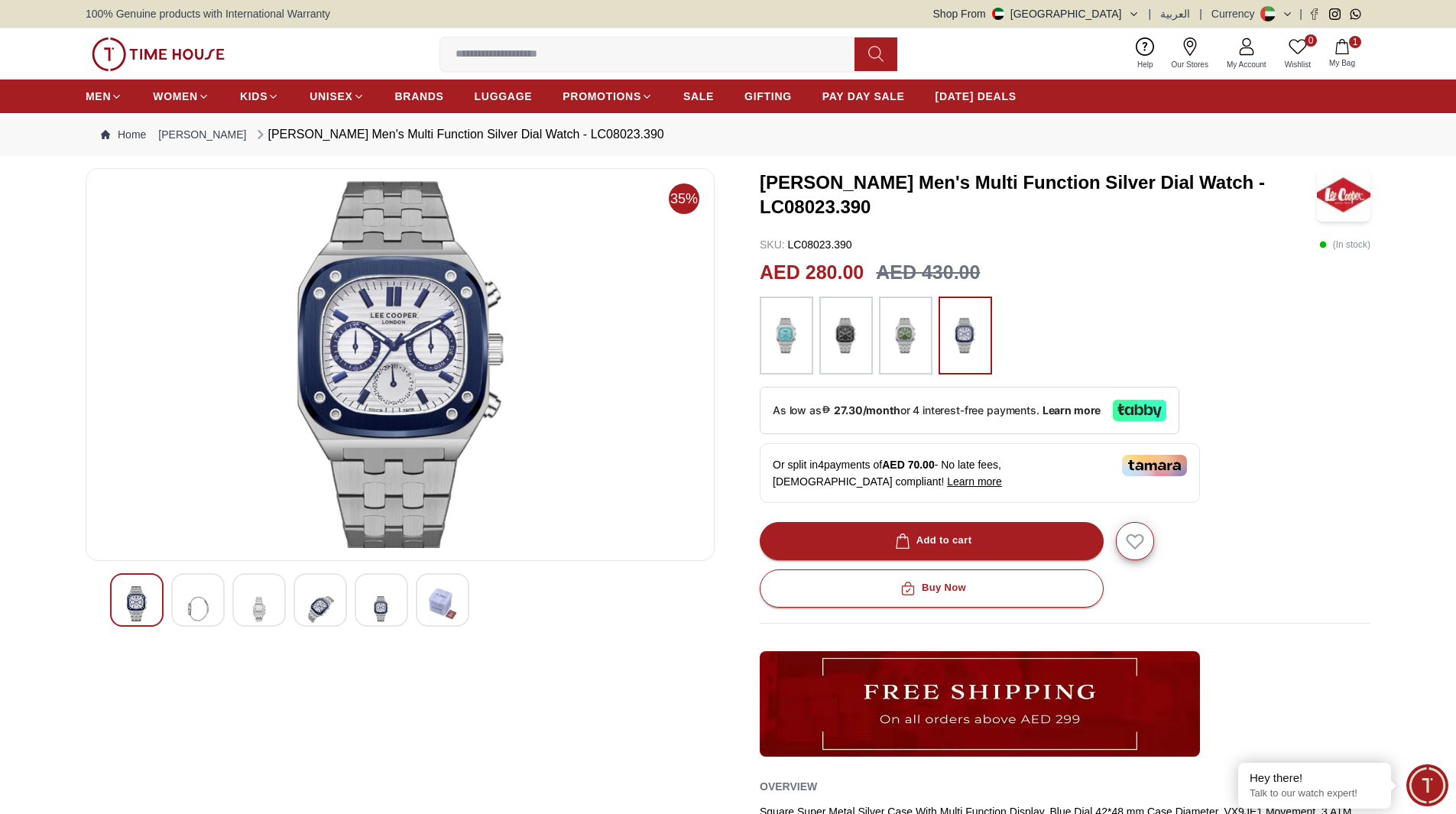
click at [801, 341] on img at bounding box center [787, 336] width 39 height 63
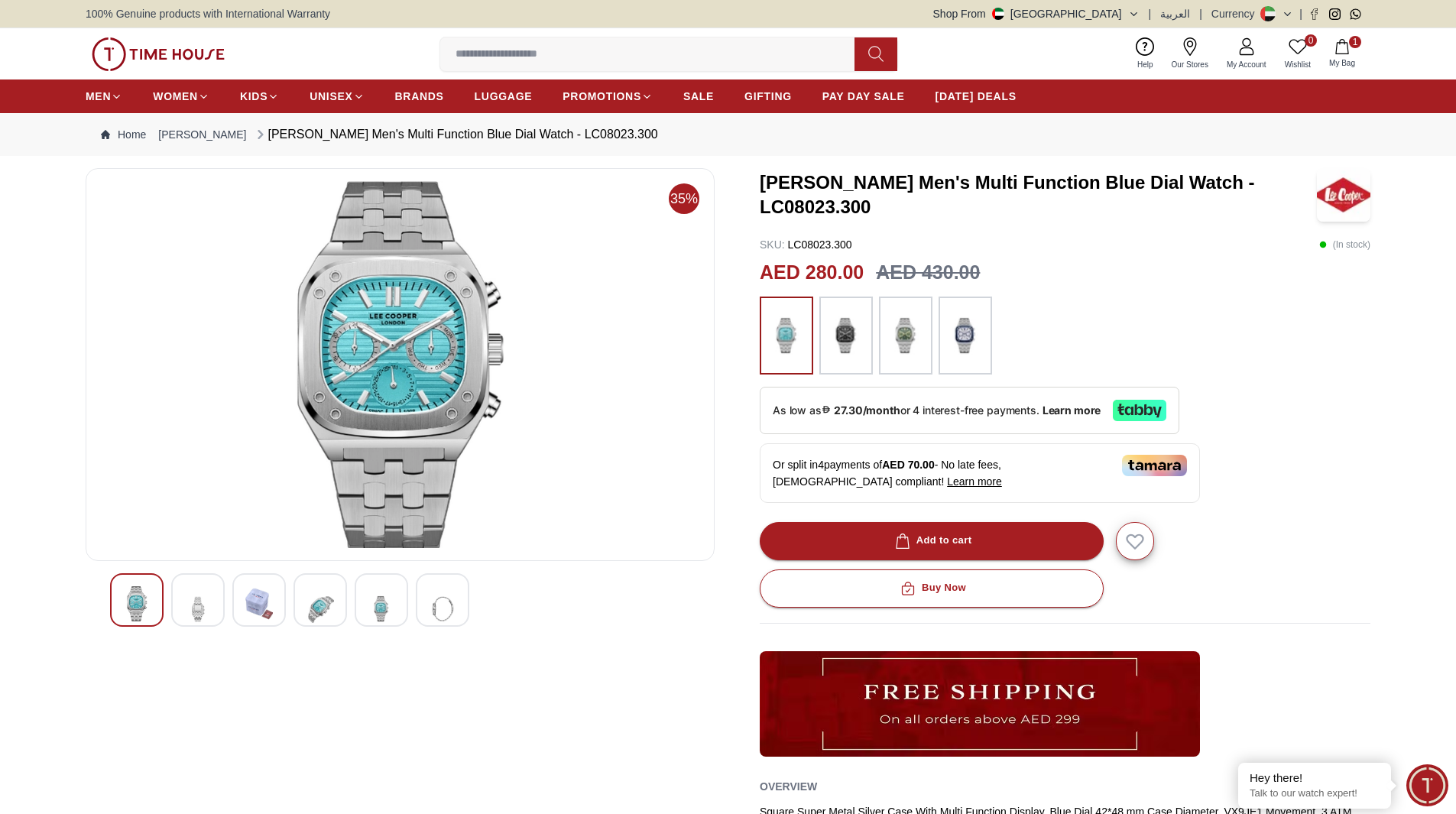
click at [211, 598] on img at bounding box center [197, 608] width 28 height 45
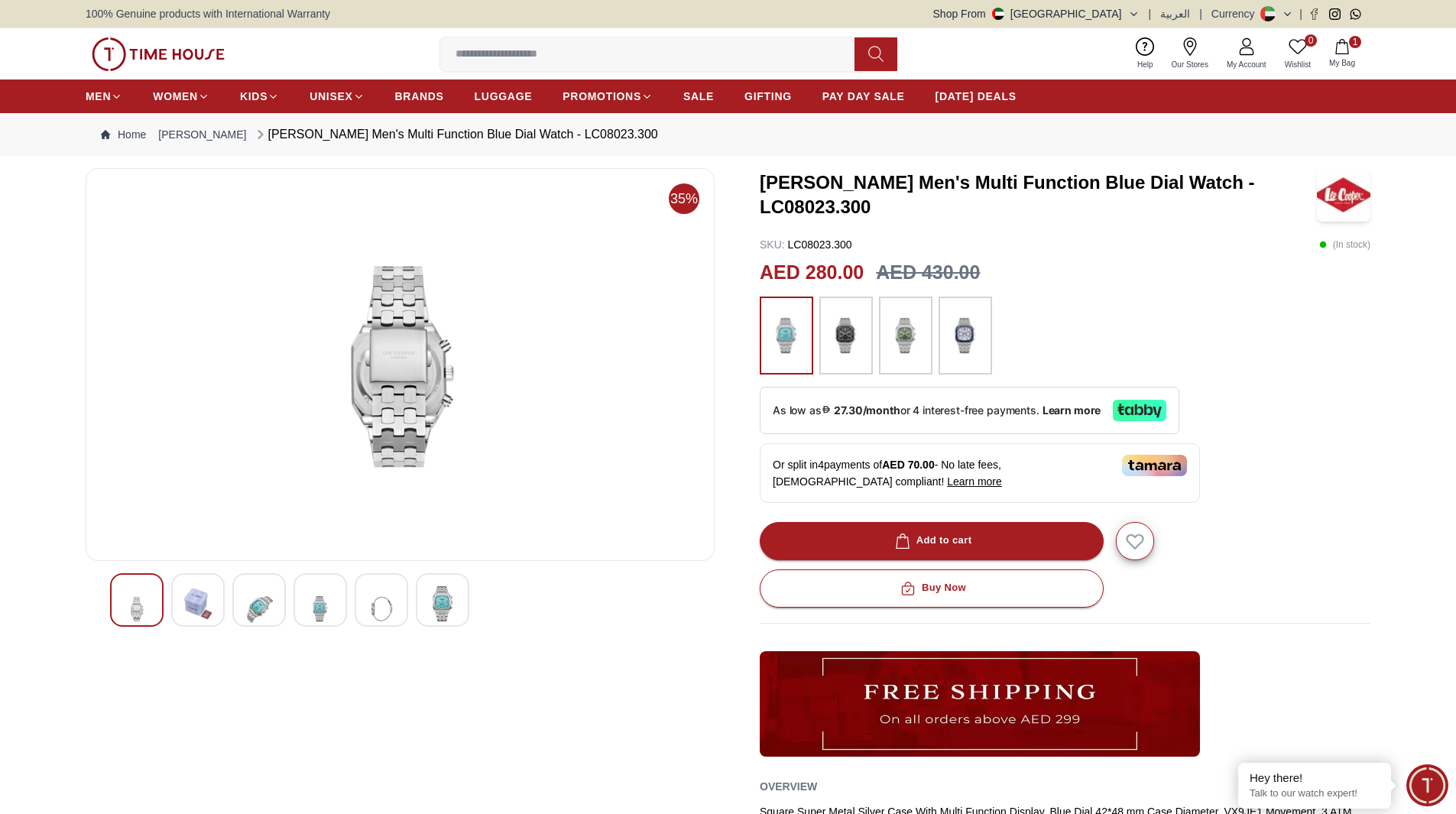
click at [243, 599] on div at bounding box center [259, 600] width 53 height 53
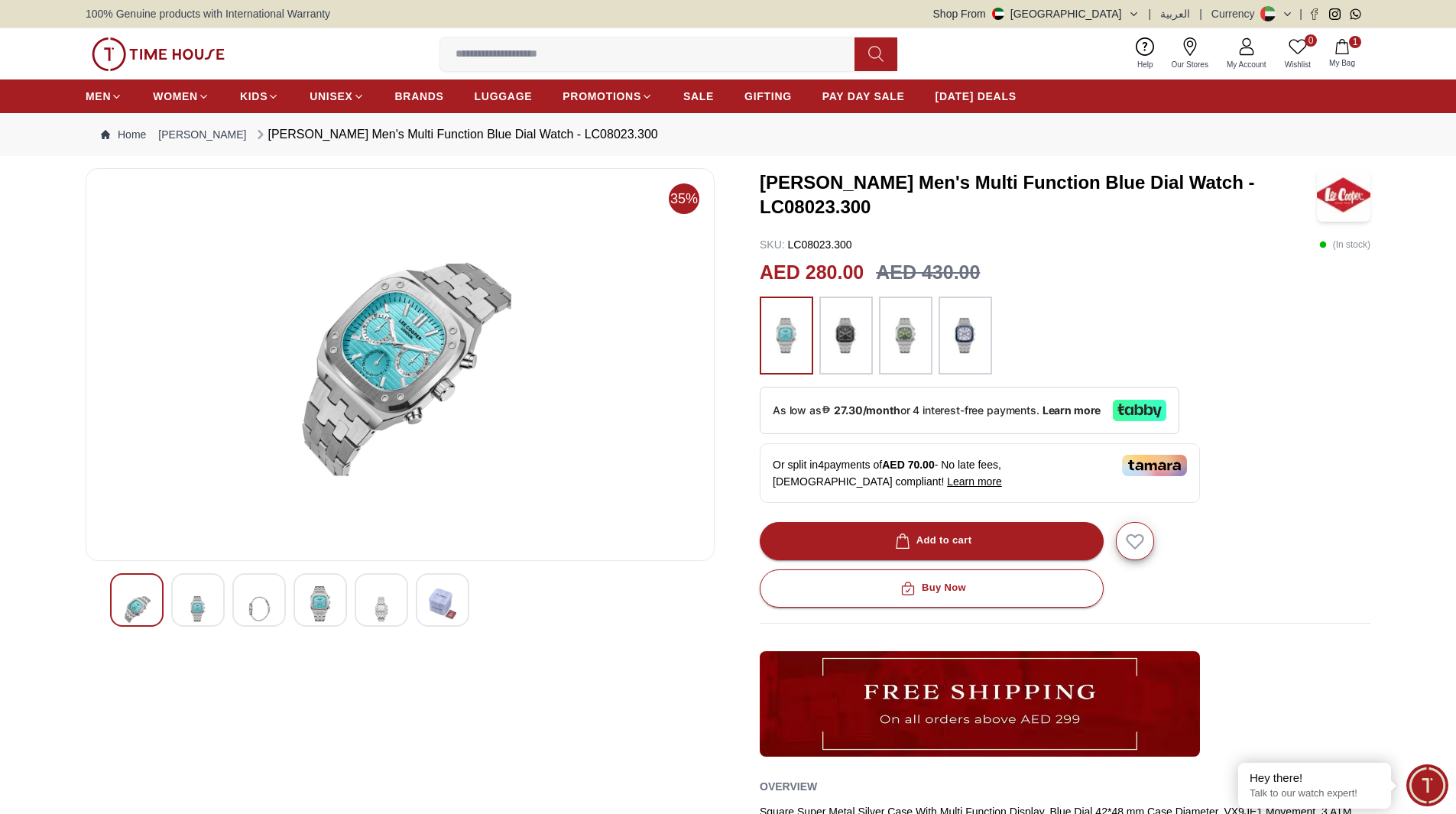
click at [282, 599] on div at bounding box center [259, 600] width 53 height 53
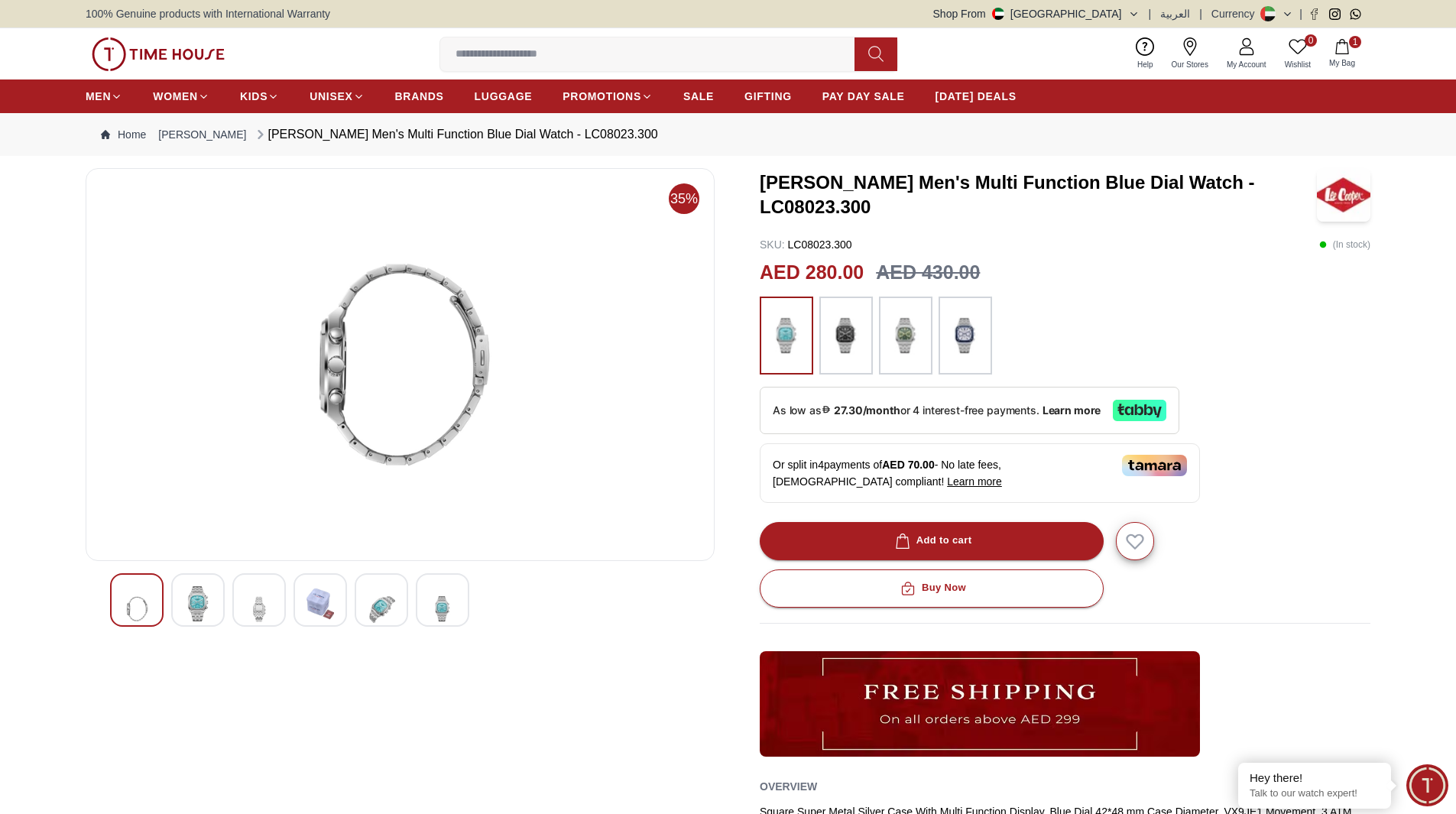
click at [334, 594] on img at bounding box center [320, 603] width 28 height 35
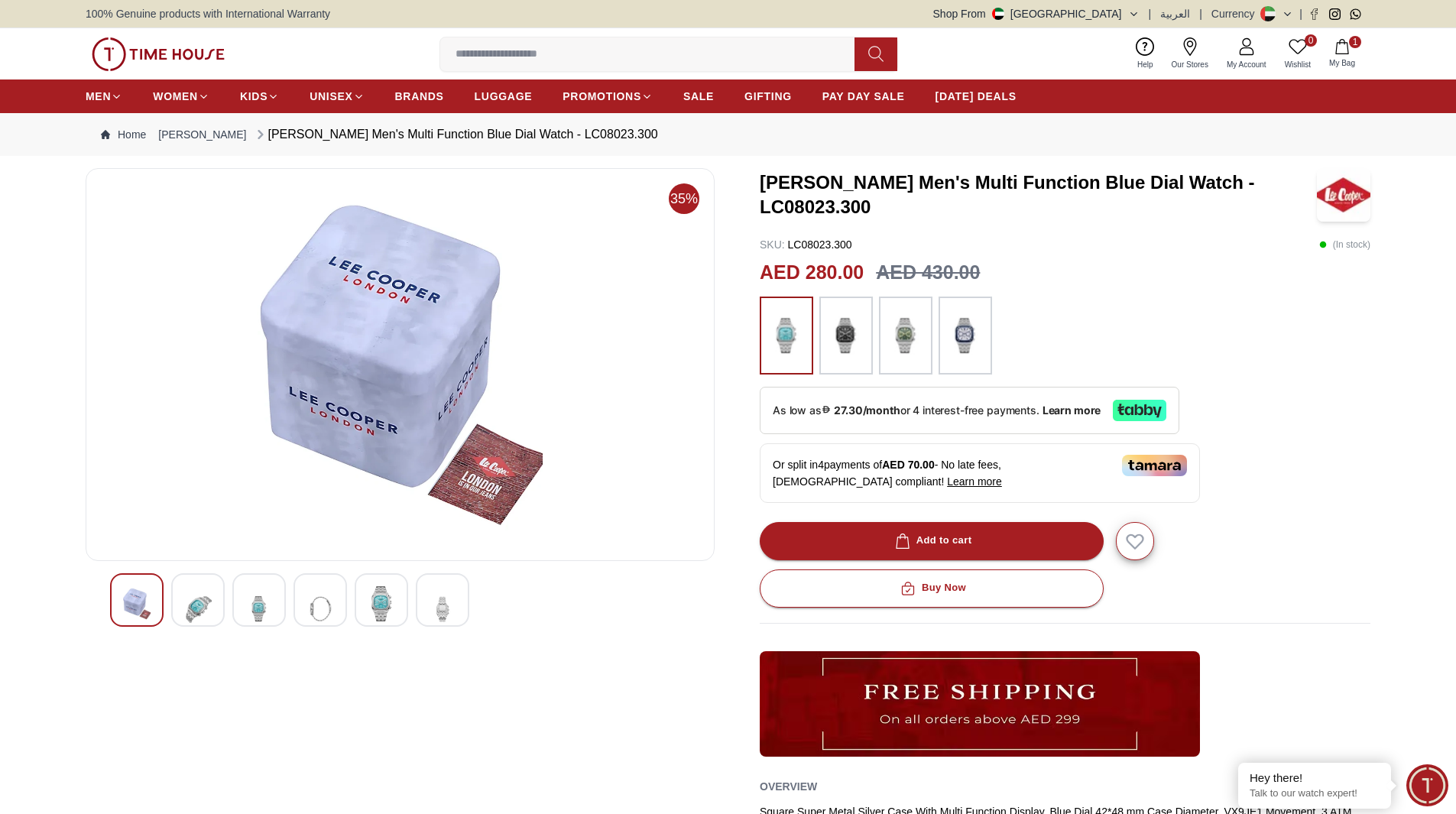
click at [452, 601] on img at bounding box center [442, 608] width 28 height 45
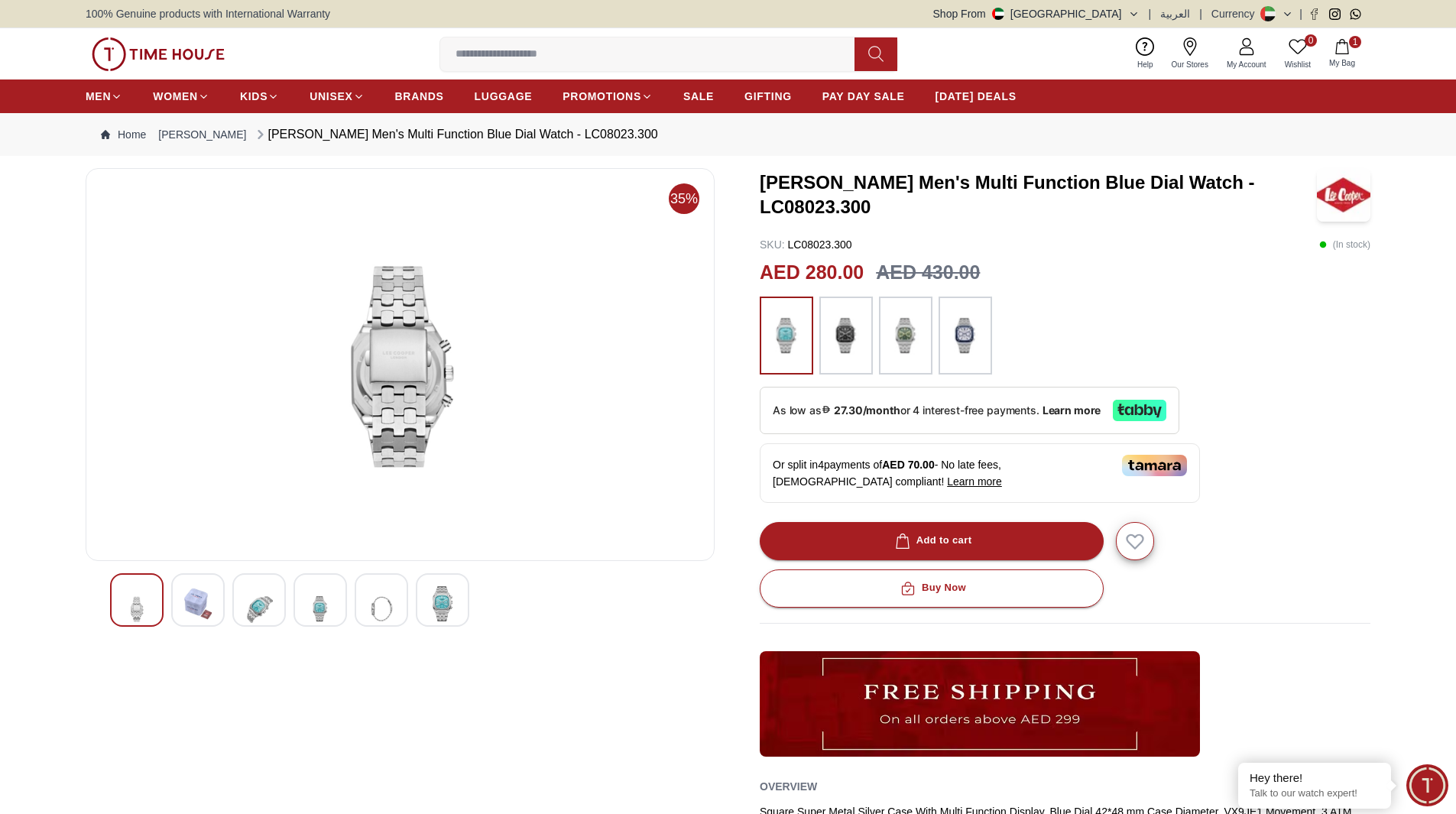
click at [407, 605] on div at bounding box center [382, 600] width 53 height 53
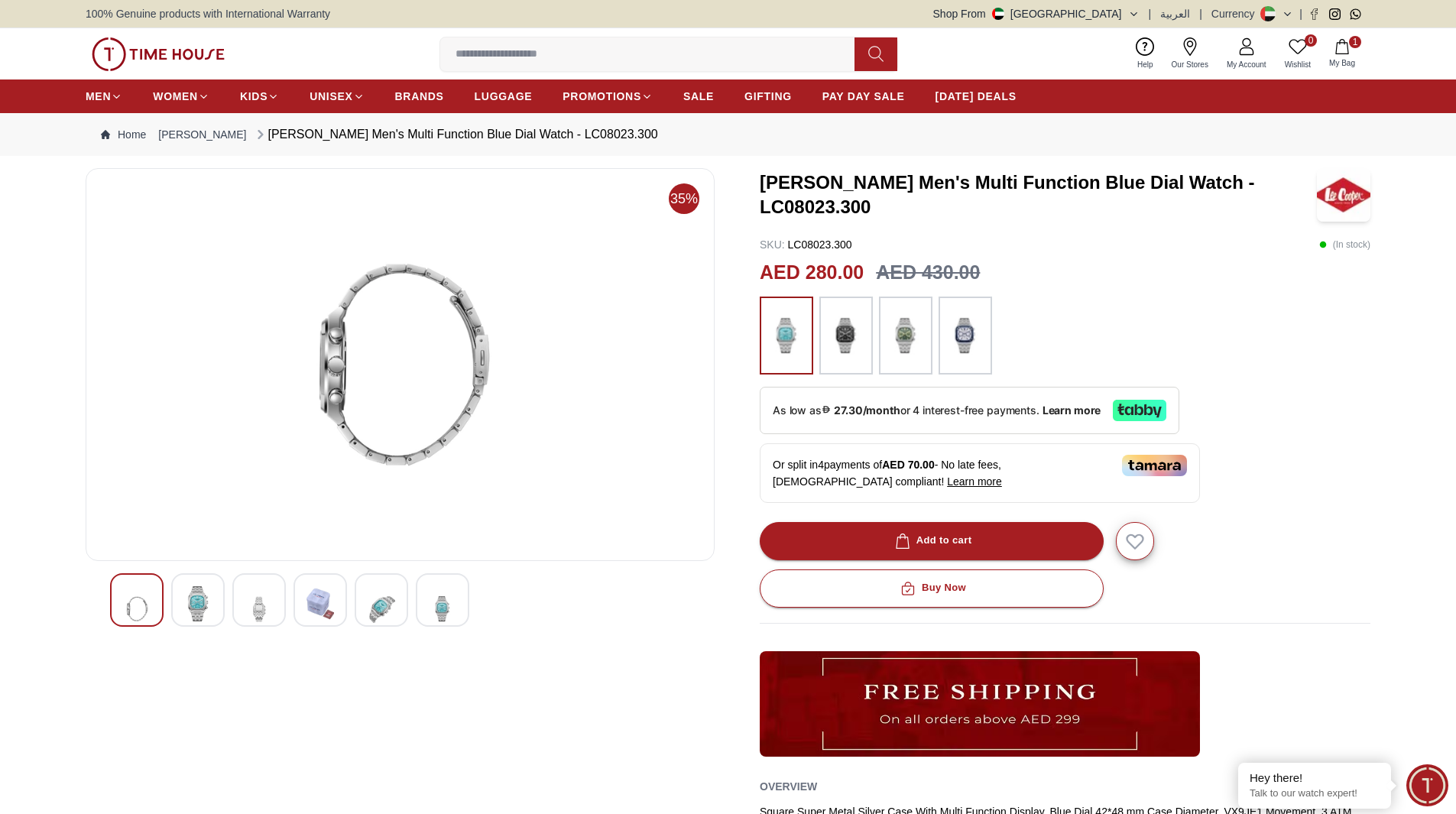
click at [318, 602] on img at bounding box center [320, 603] width 28 height 35
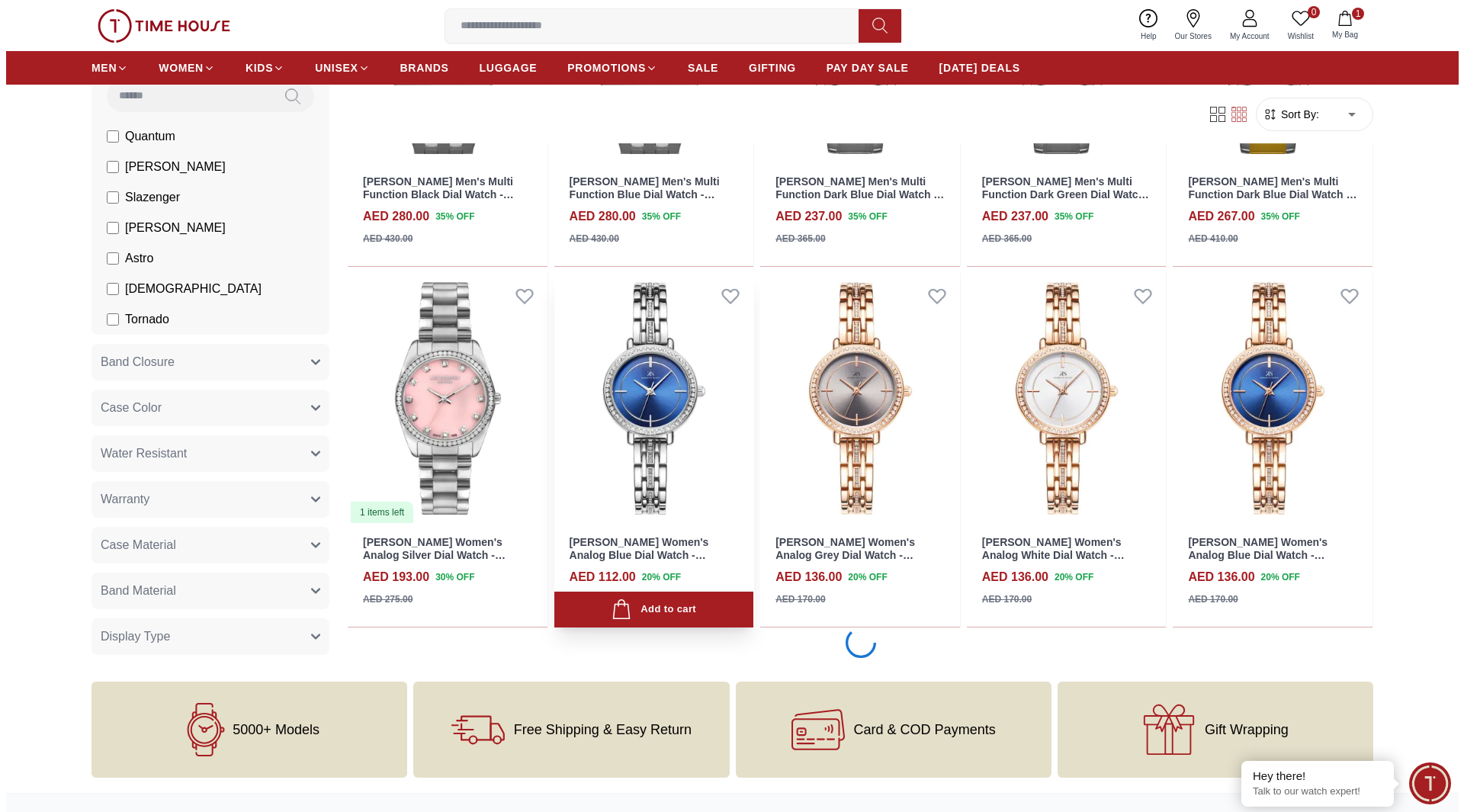
scroll to position [3104, 0]
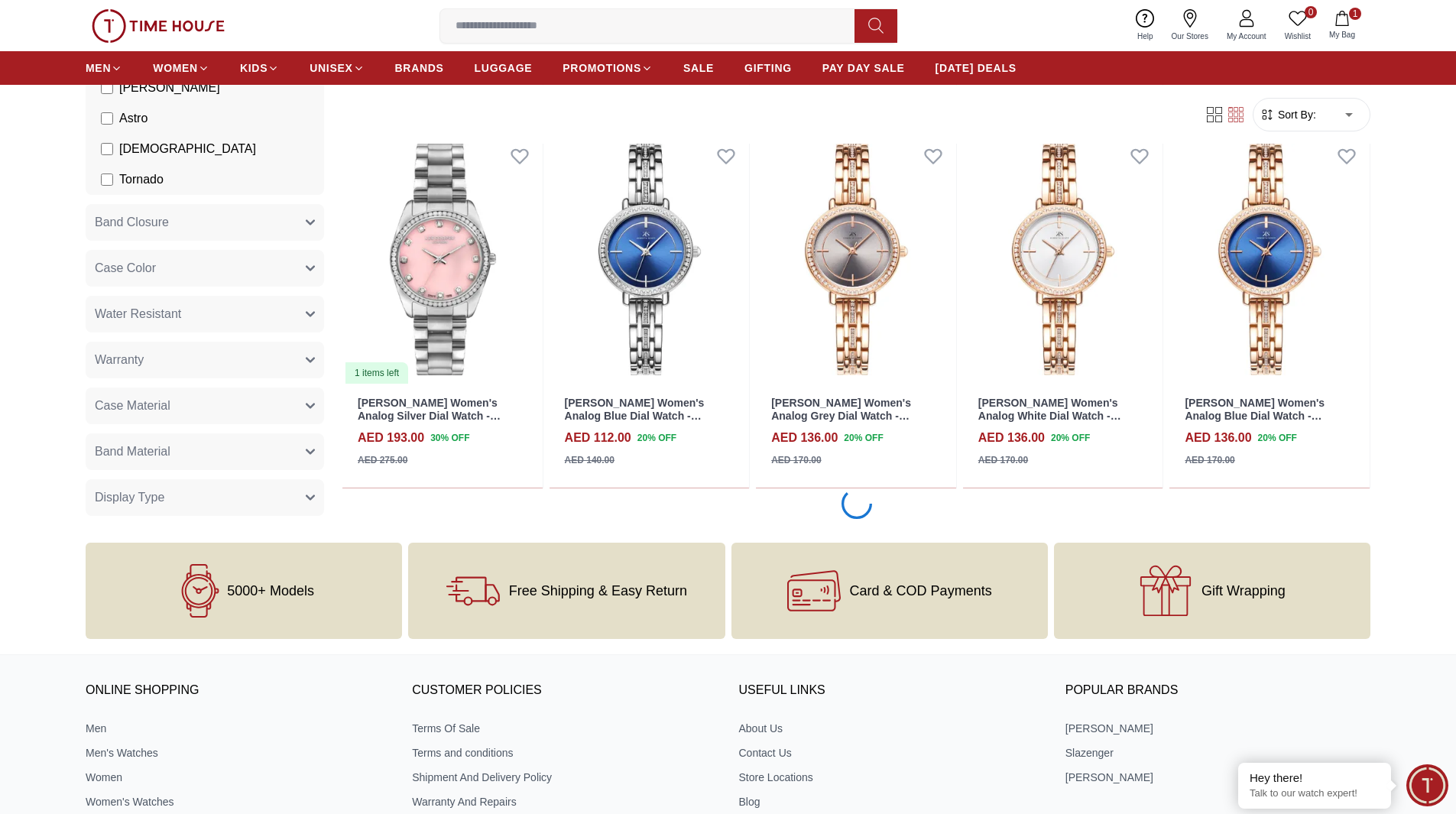
click at [1349, 30] on span "My Bag" at bounding box center [1342, 35] width 39 height 12
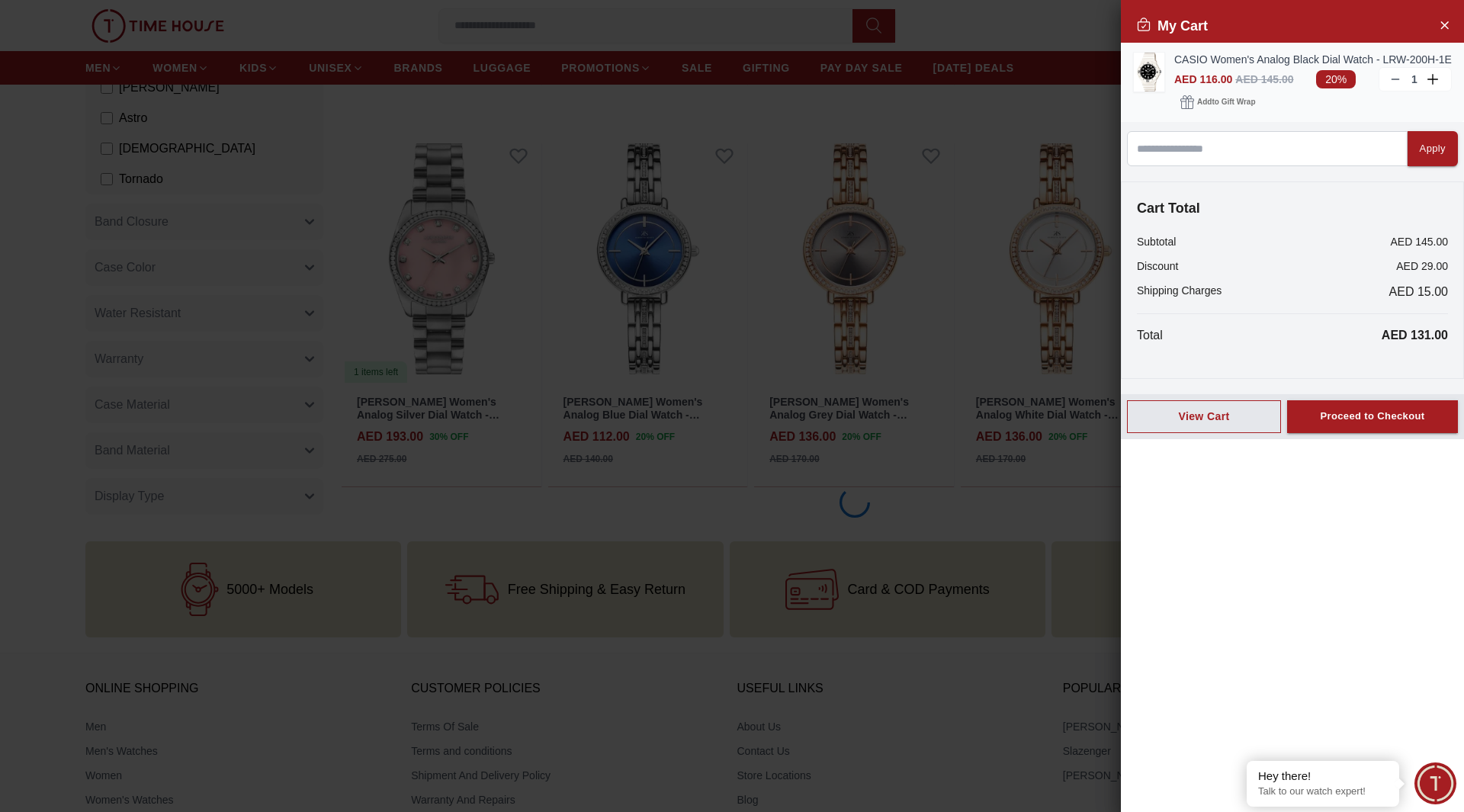
click at [1153, 82] on img at bounding box center [1149, 72] width 31 height 39
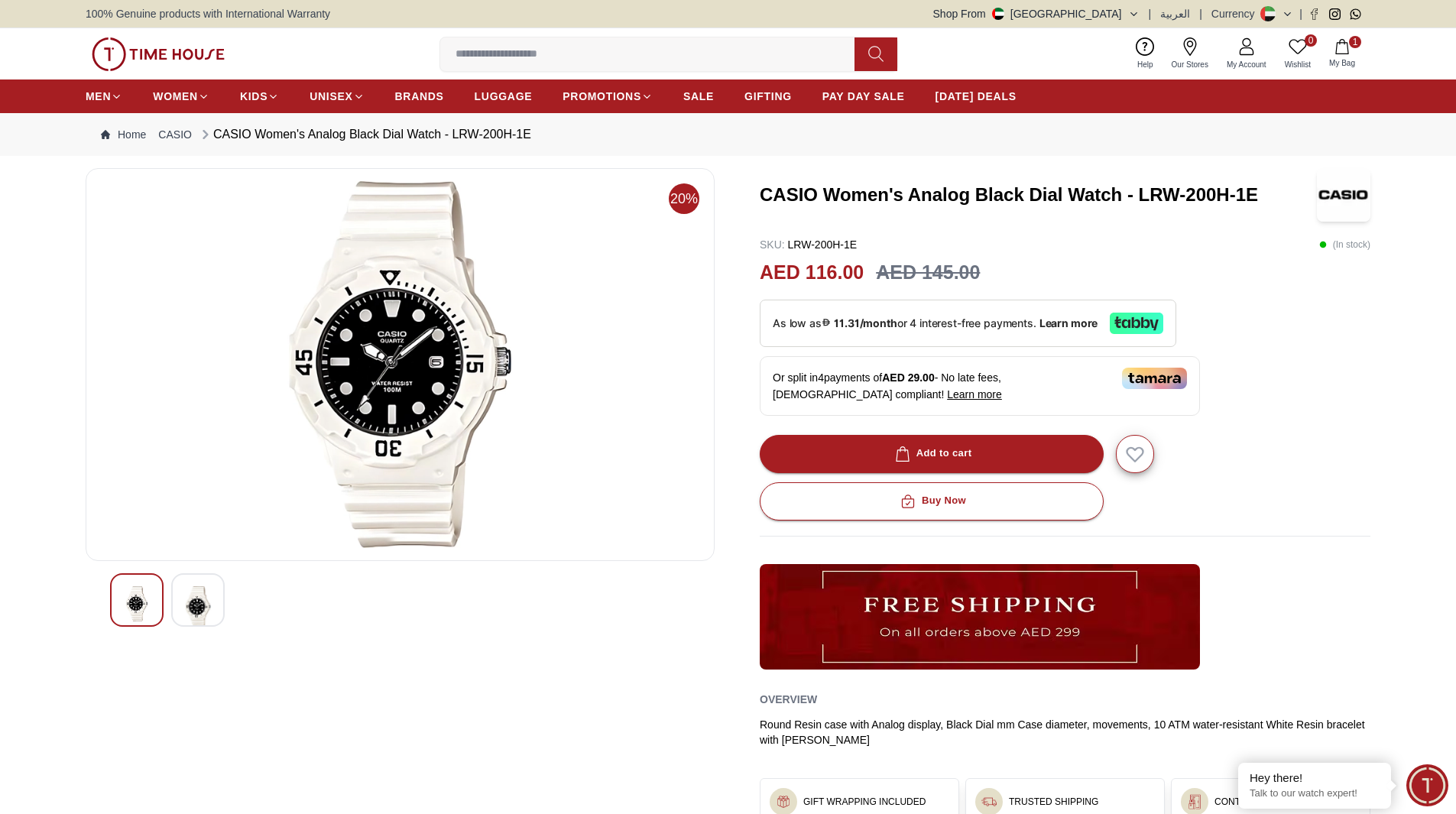
click at [171, 610] on div at bounding box center [198, 600] width 53 height 53
click at [120, 598] on div at bounding box center [137, 600] width 53 height 53
click at [234, 600] on div at bounding box center [400, 600] width 581 height 53
click at [189, 588] on img at bounding box center [197, 603] width 28 height 35
click at [158, 590] on div at bounding box center [137, 600] width 53 height 53
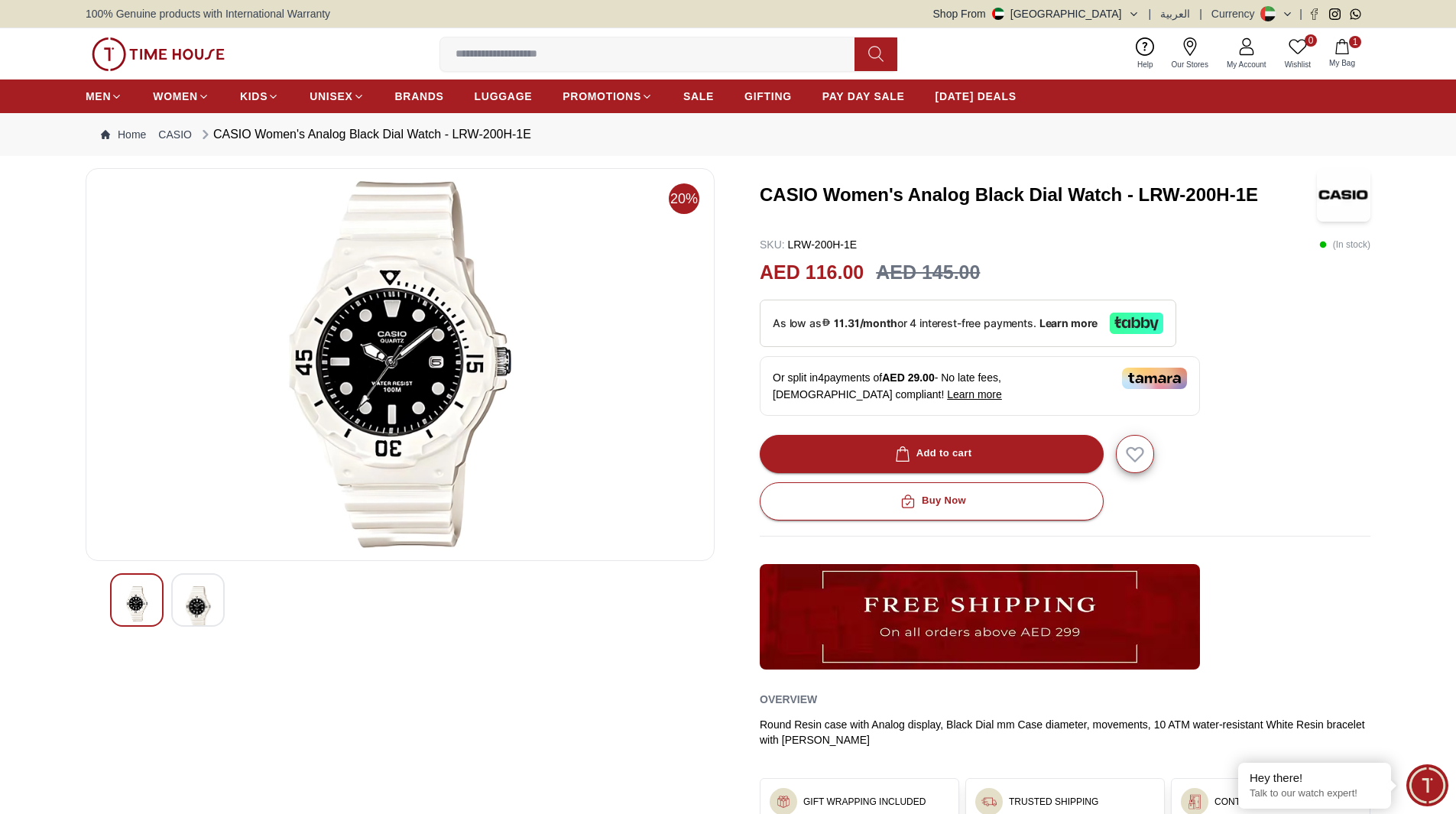
click at [180, 592] on div at bounding box center [198, 600] width 53 height 53
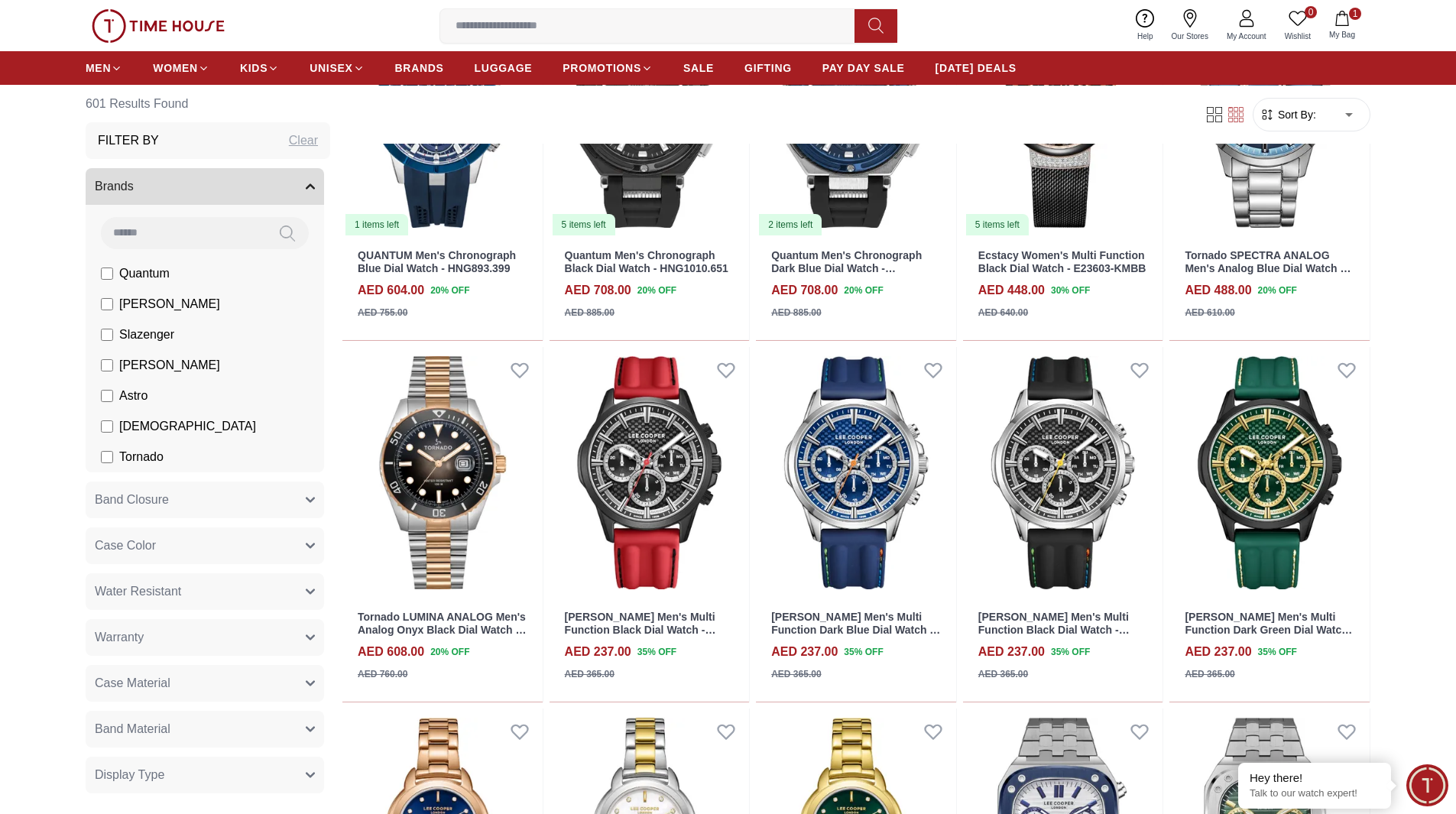
click at [636, 23] on input at bounding box center [654, 26] width 426 height 31
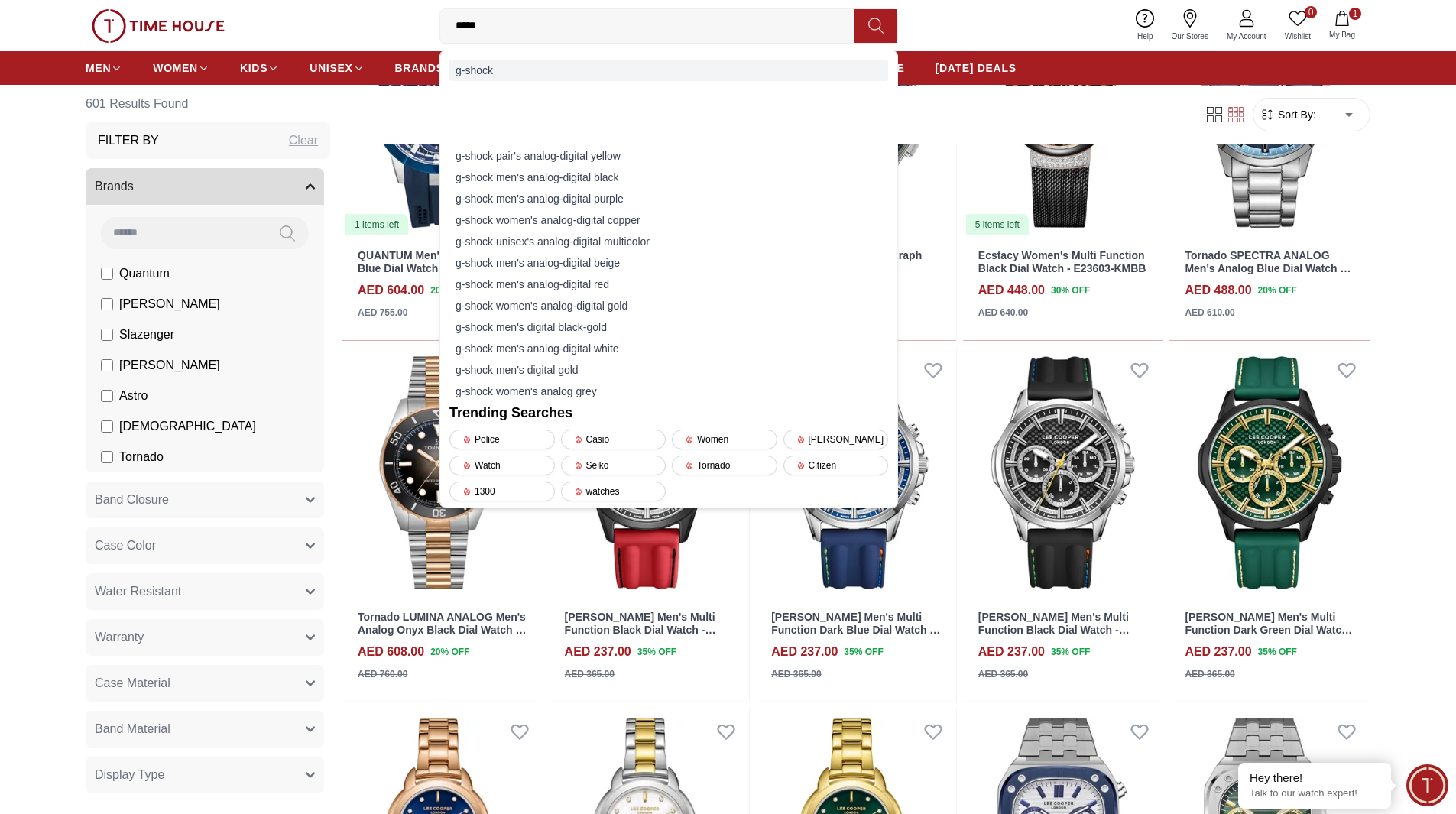
type input "*****"
click at [514, 65] on div "g-shock" at bounding box center [669, 70] width 439 height 21
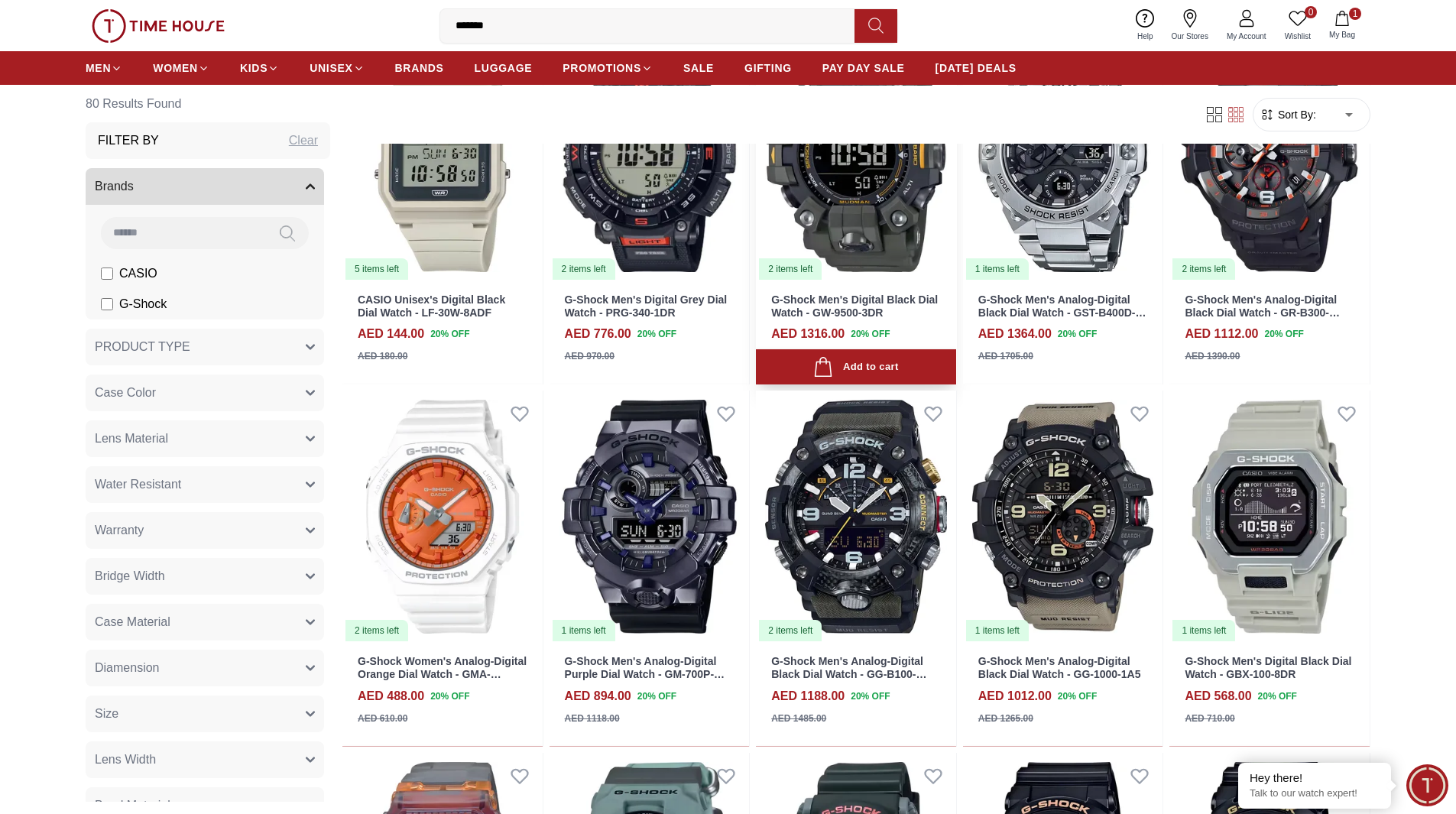
scroll to position [306, 0]
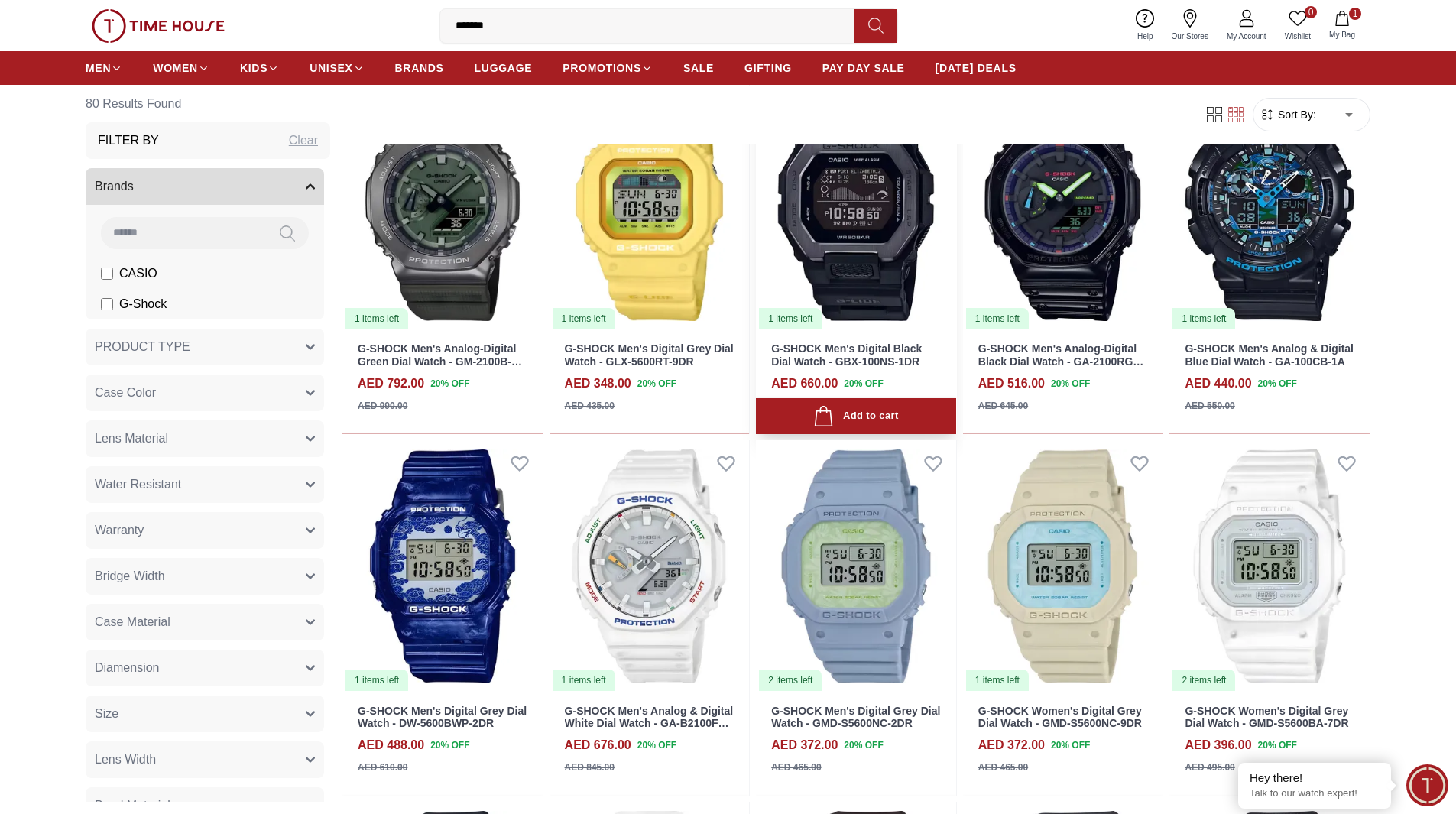
scroll to position [1987, 0]
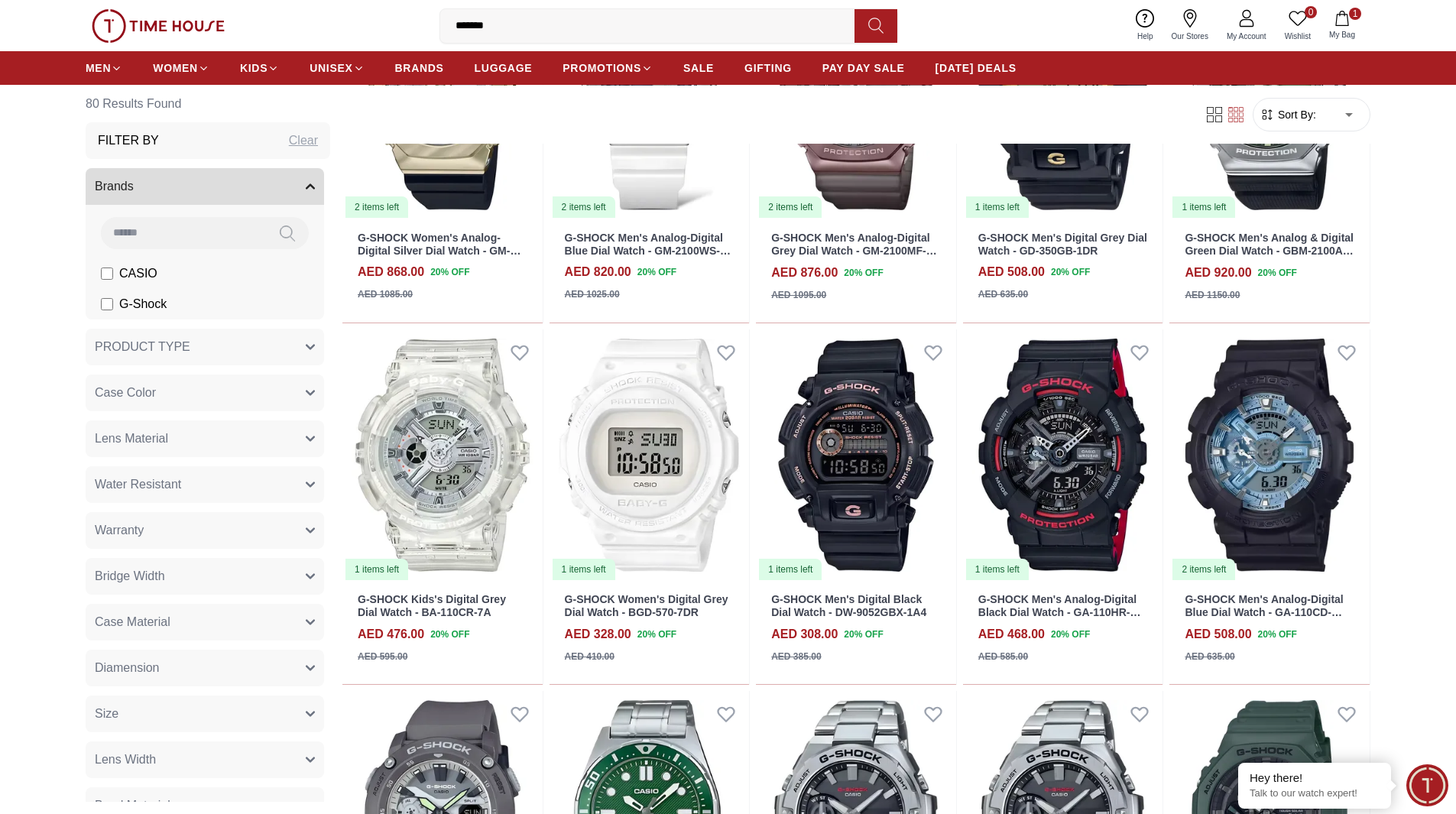
scroll to position [2828, 0]
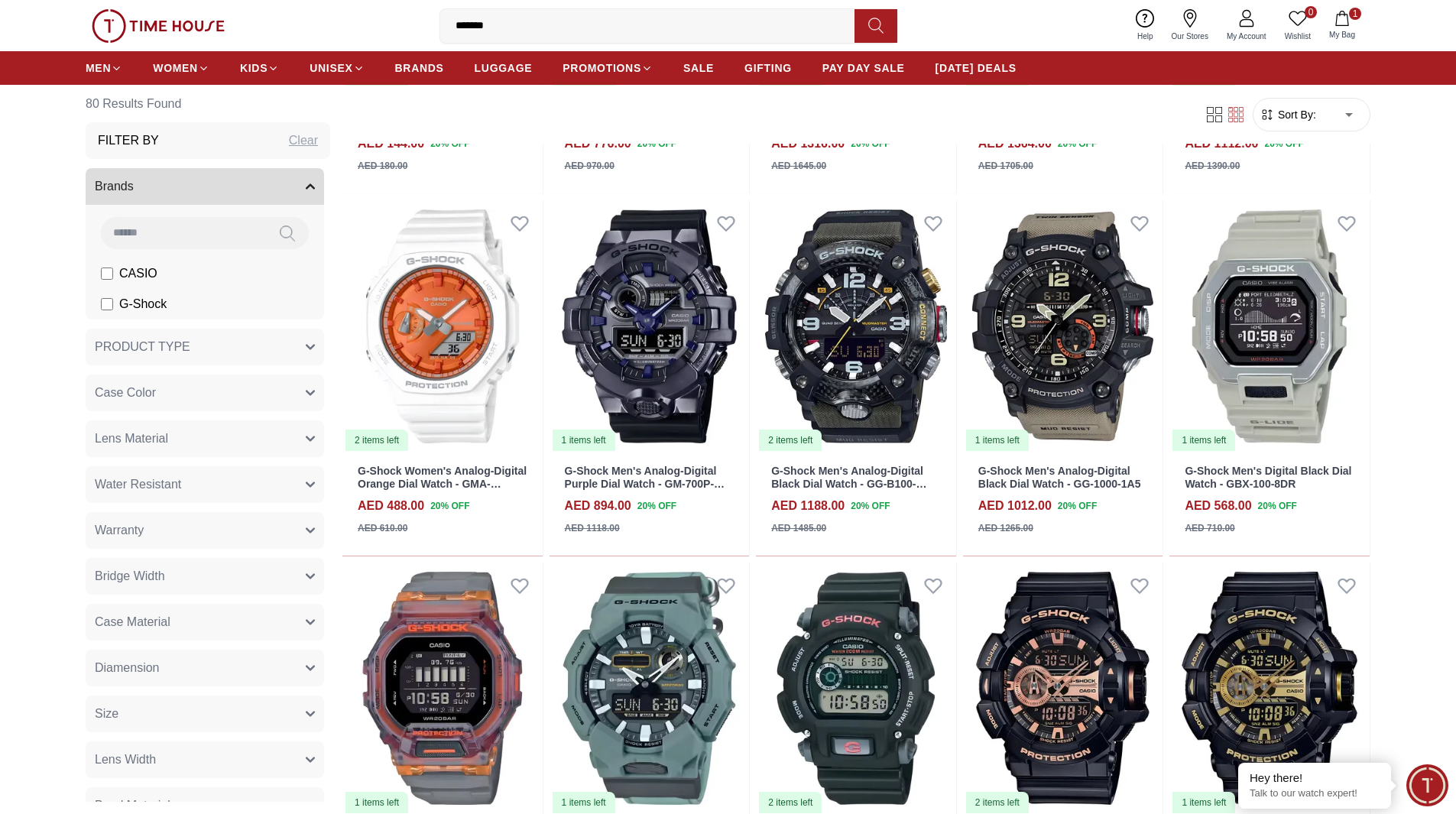
scroll to position [382, 0]
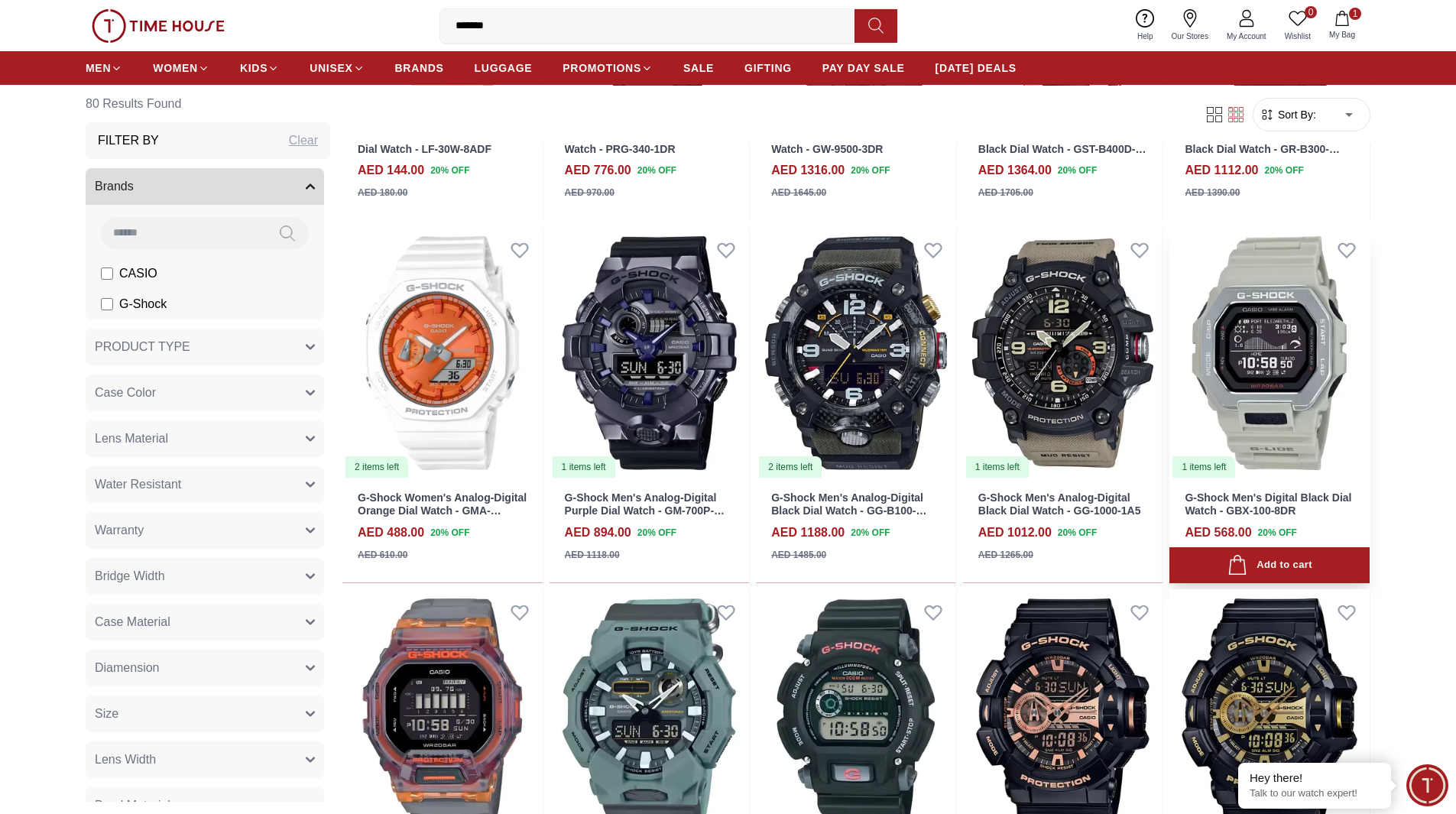
click at [1216, 369] on img at bounding box center [1270, 353] width 201 height 252
